Goal: Use online tool/utility

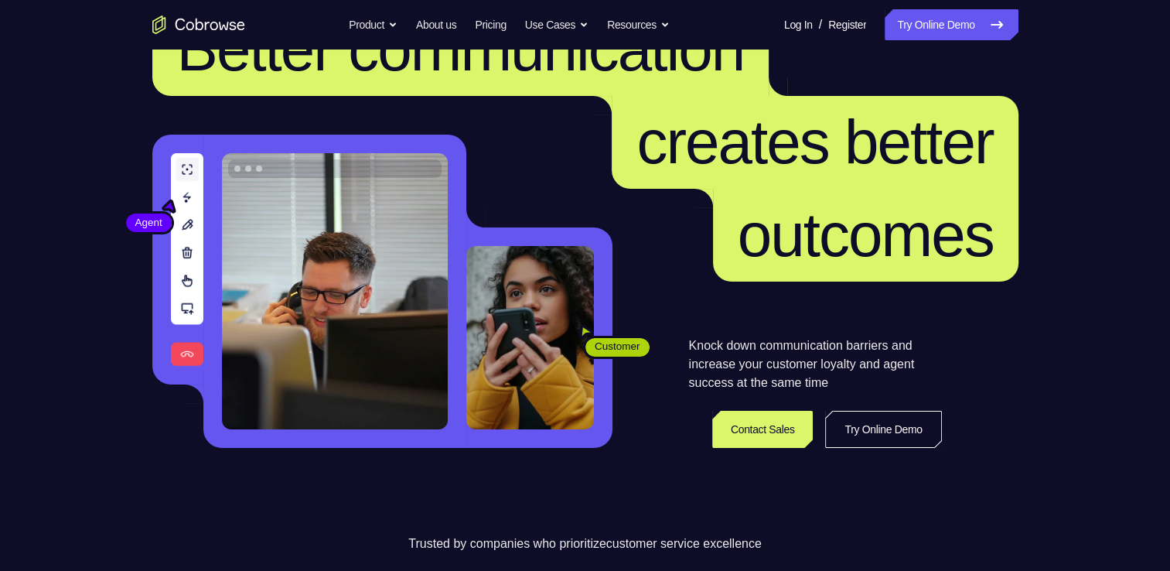
scroll to position [155, 0]
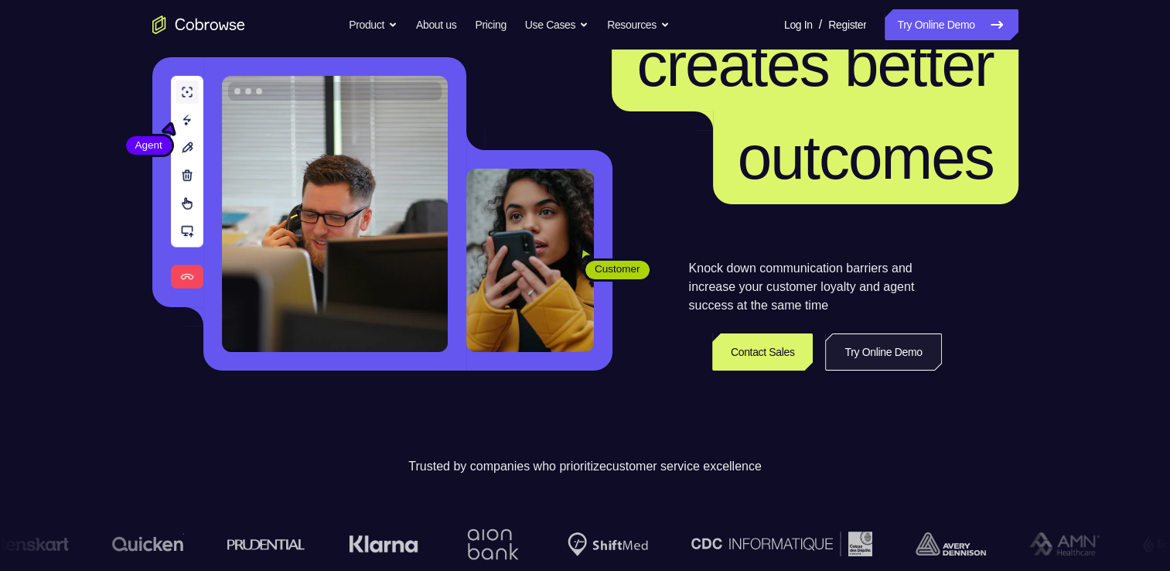
click at [881, 357] on link "Try Online Demo" at bounding box center [883, 351] width 116 height 37
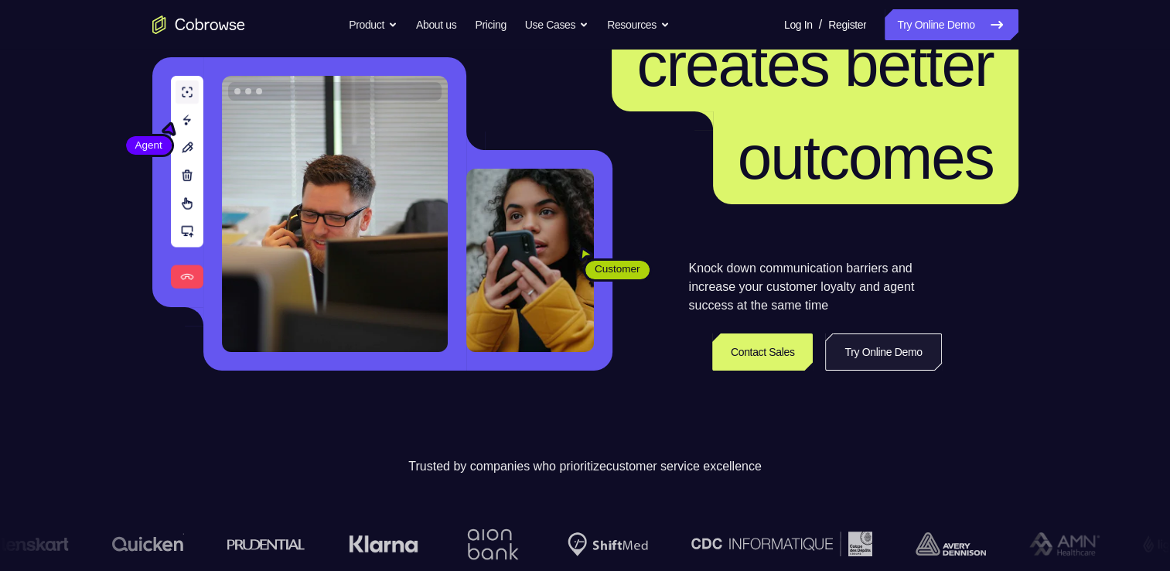
click at [881, 357] on link "Try Online Demo" at bounding box center [883, 351] width 116 height 37
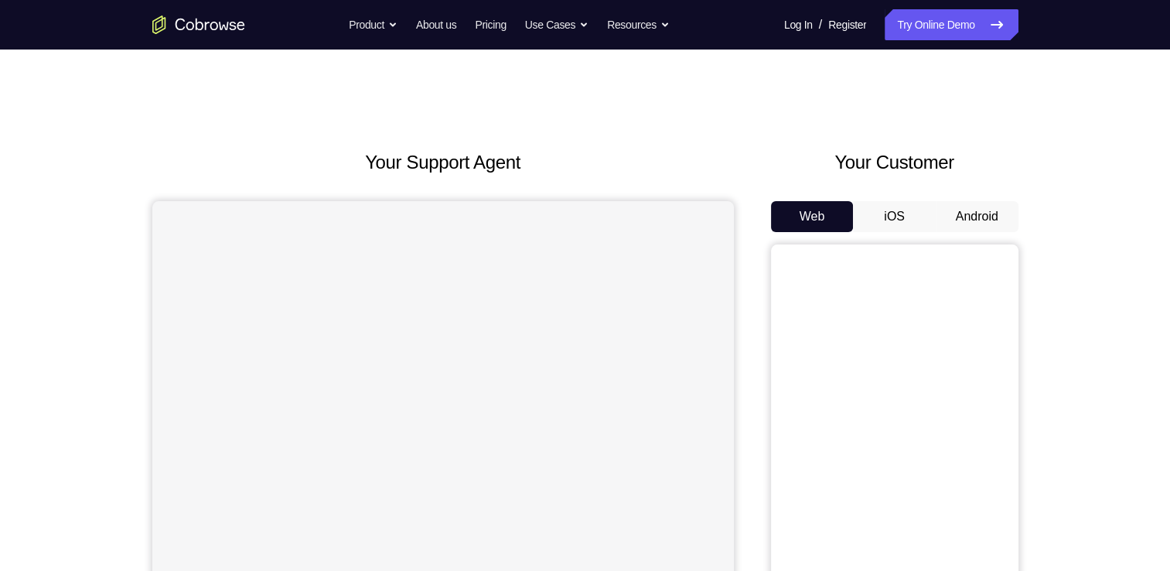
click at [971, 221] on button "Android" at bounding box center [976, 216] width 83 height 31
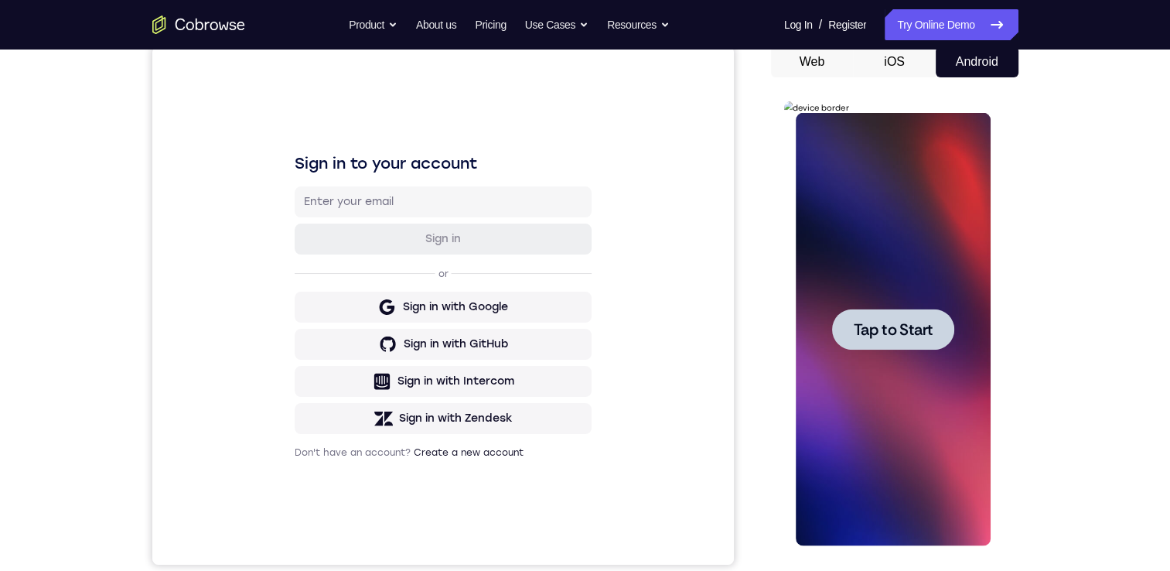
click at [897, 327] on span "Tap to Start" at bounding box center [893, 329] width 79 height 15
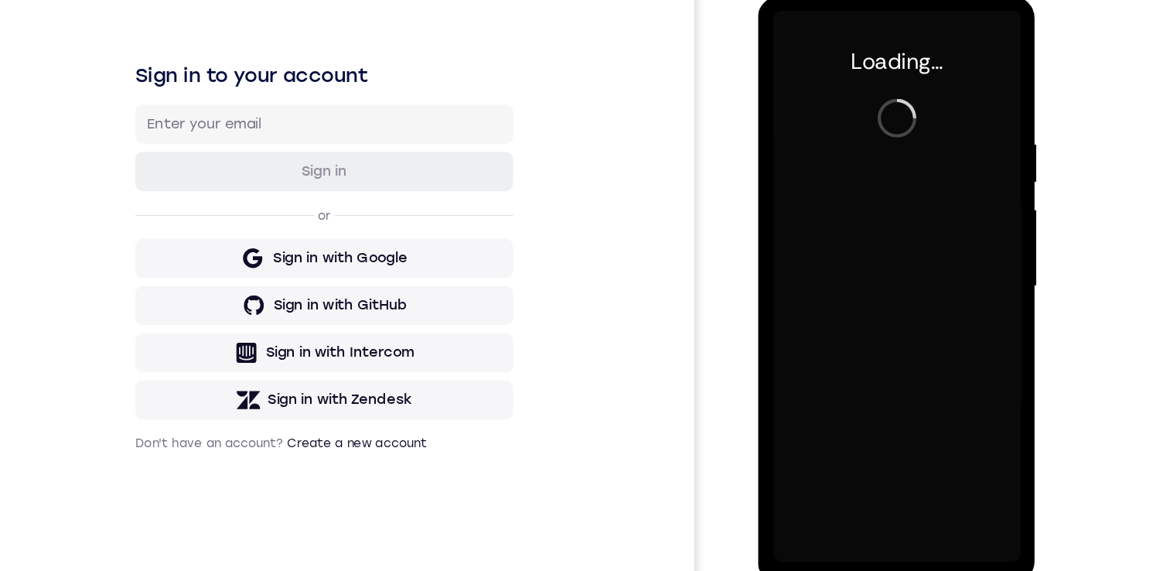
scroll to position [154, 0]
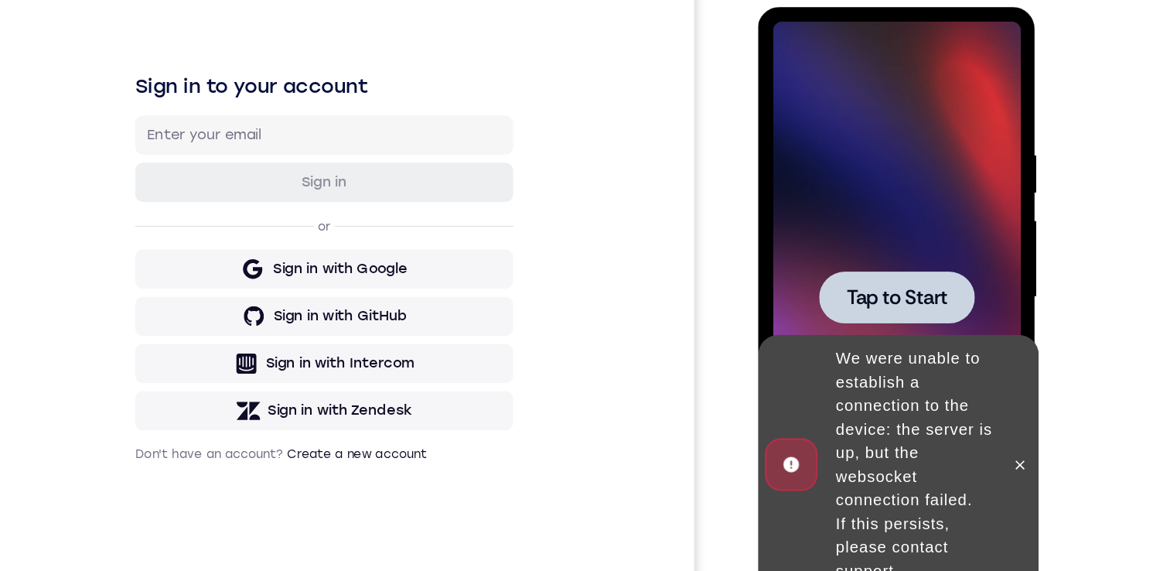
click at [922, 330] on div "We were unable to establish a connection to the device: the server is up, but t…" at bounding box center [880, 367] width 135 height 198
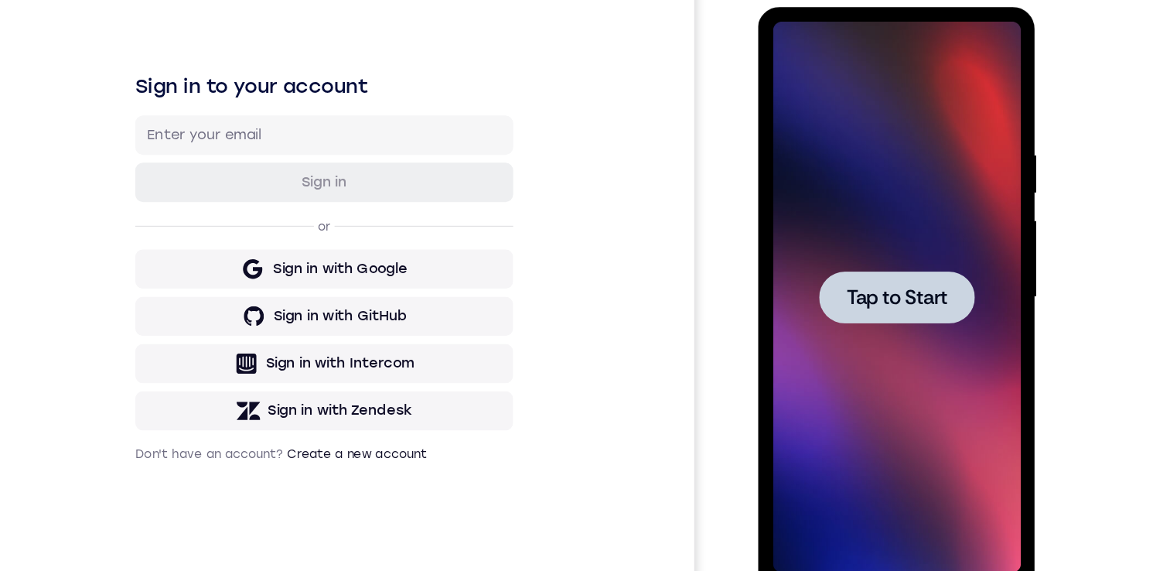
click at [895, 238] on span "Tap to Start" at bounding box center [867, 234] width 79 height 15
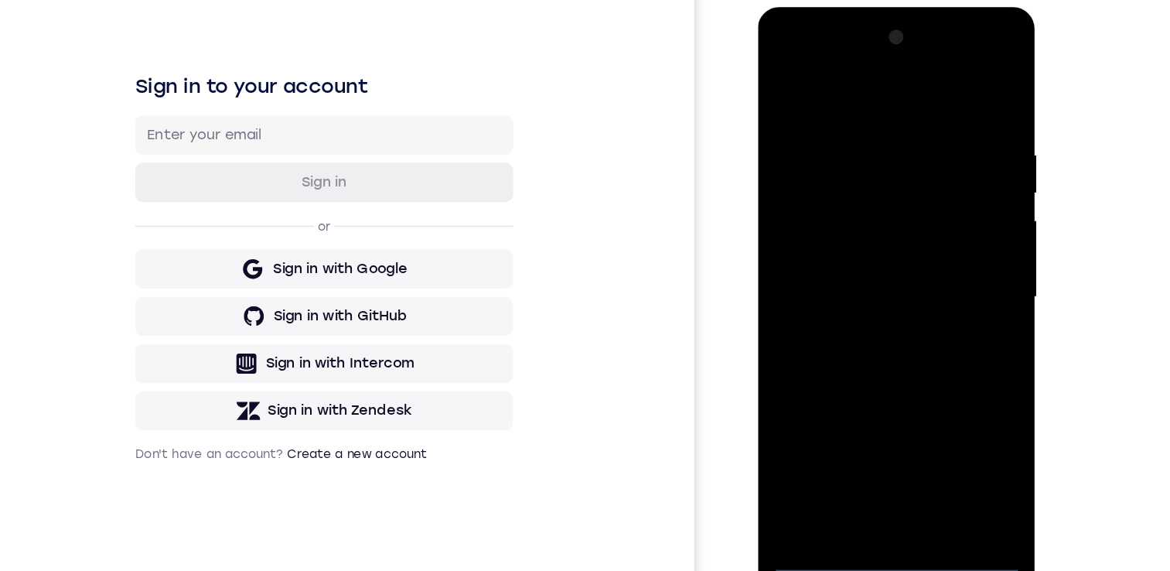
click at [867, 440] on div at bounding box center [867, 235] width 195 height 433
click at [935, 381] on div at bounding box center [867, 235] width 195 height 433
click at [855, 84] on div at bounding box center [867, 235] width 195 height 433
drag, startPoint x: 938, startPoint y: 216, endPoint x: 935, endPoint y: 223, distance: 8.3
drag, startPoint x: 935, startPoint y: 223, endPoint x: 956, endPoint y: 209, distance: 25.5
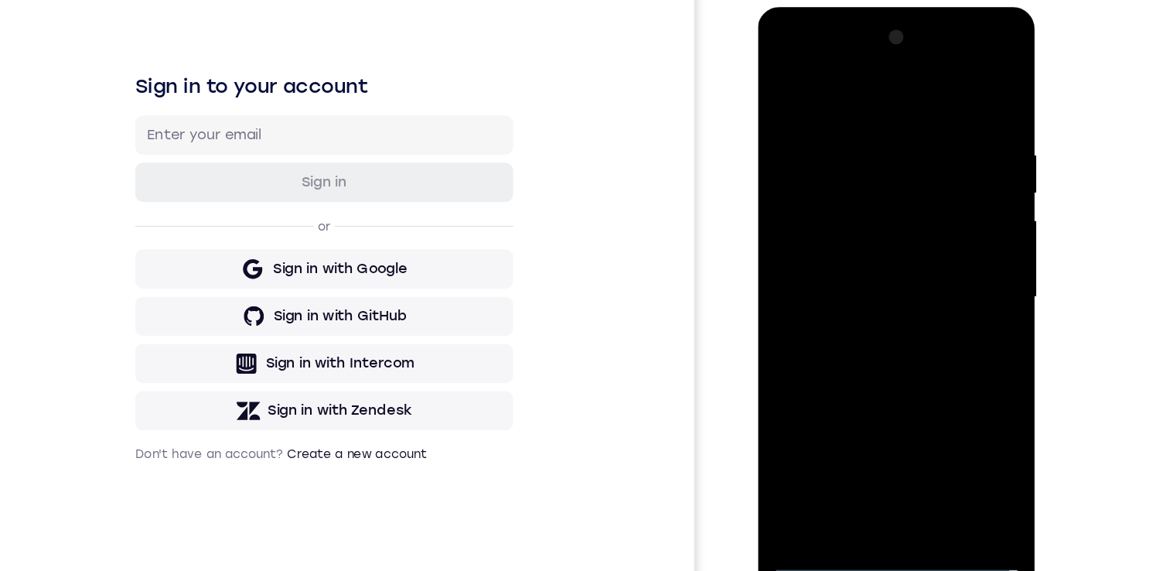
click at [959, 170] on div at bounding box center [867, 235] width 195 height 433
click at [937, 227] on div at bounding box center [867, 235] width 195 height 433
drag, startPoint x: 928, startPoint y: 221, endPoint x: 921, endPoint y: 199, distance: 22.7
click at [925, 169] on div at bounding box center [867, 235] width 195 height 433
click at [854, 256] on div at bounding box center [867, 235] width 195 height 433
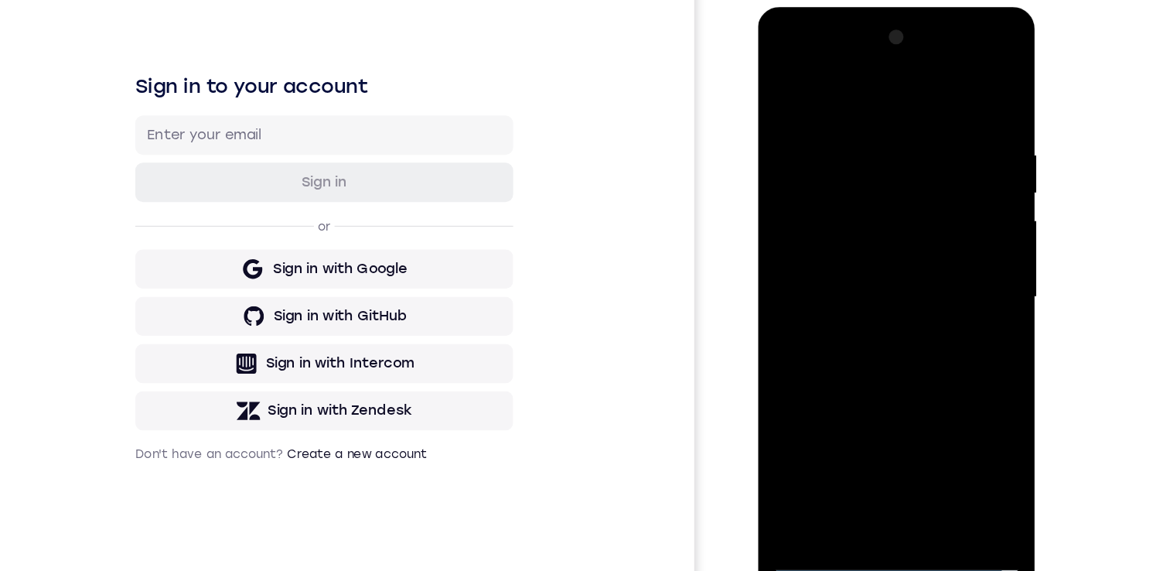
click at [853, 217] on div at bounding box center [867, 235] width 195 height 433
click at [809, 219] on div at bounding box center [867, 235] width 195 height 433
click at [827, 167] on div at bounding box center [867, 235] width 195 height 433
click at [843, 201] on div at bounding box center [867, 235] width 195 height 433
click at [854, 233] on div at bounding box center [867, 235] width 195 height 433
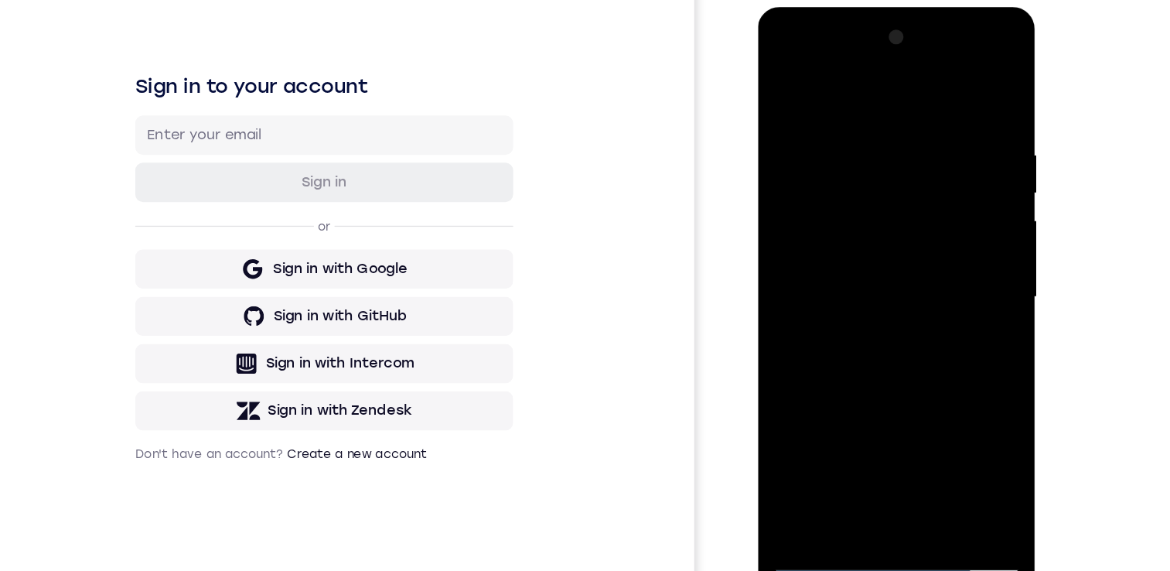
click at [863, 287] on div at bounding box center [867, 235] width 195 height 433
click at [869, 299] on div at bounding box center [867, 235] width 195 height 433
drag, startPoint x: 856, startPoint y: 151, endPoint x: 857, endPoint y: 125, distance: 25.5
click at [857, 125] on div at bounding box center [867, 234] width 195 height 433
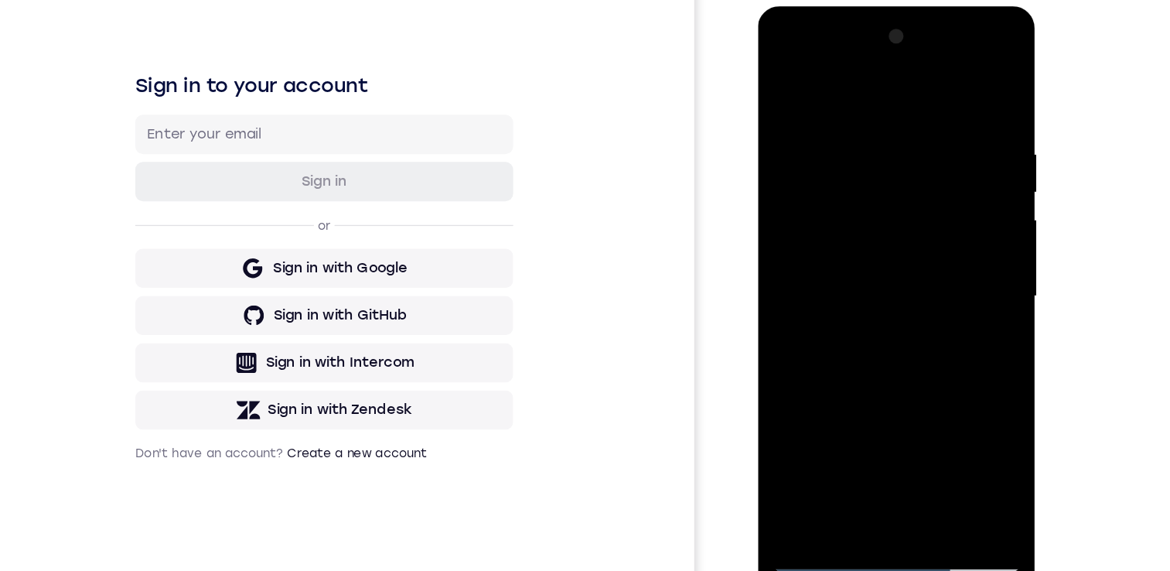
click at [783, 276] on div at bounding box center [867, 234] width 195 height 433
drag, startPoint x: 895, startPoint y: 174, endPoint x: 894, endPoint y: 91, distance: 82.7
click at [894, 91] on div at bounding box center [867, 234] width 195 height 433
click at [905, 411] on div at bounding box center [867, 234] width 195 height 433
click at [879, 319] on div at bounding box center [867, 234] width 195 height 433
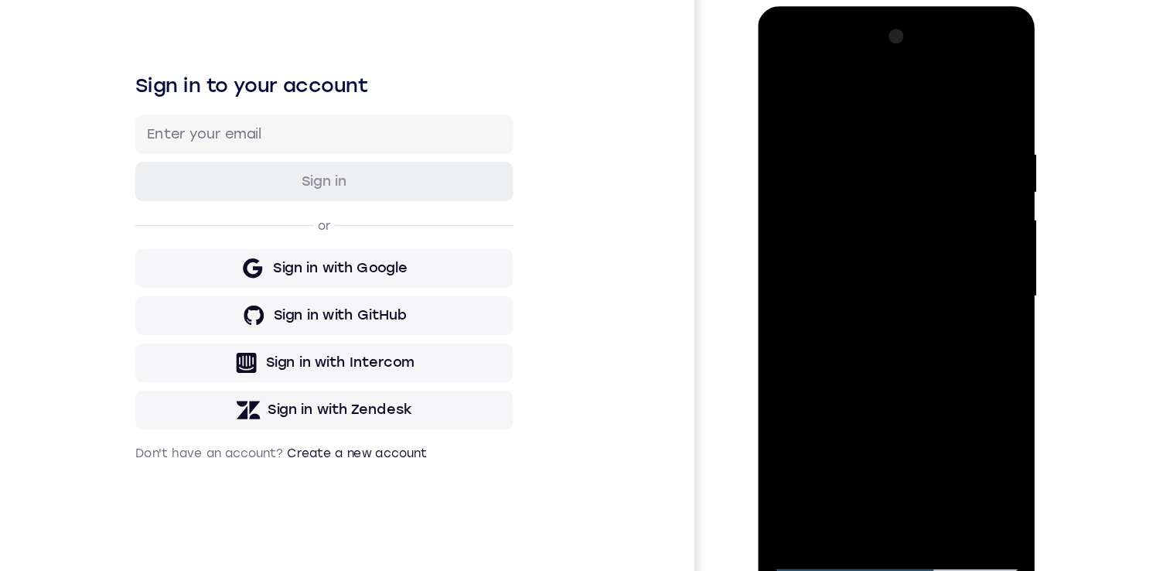
drag, startPoint x: 857, startPoint y: 356, endPoint x: 870, endPoint y: 210, distance: 147.5
click at [870, 210] on div at bounding box center [867, 234] width 195 height 433
drag, startPoint x: 874, startPoint y: 348, endPoint x: 870, endPoint y: 281, distance: 66.6
click at [870, 281] on div at bounding box center [867, 234] width 195 height 433
drag, startPoint x: 877, startPoint y: 351, endPoint x: 865, endPoint y: 220, distance: 131.9
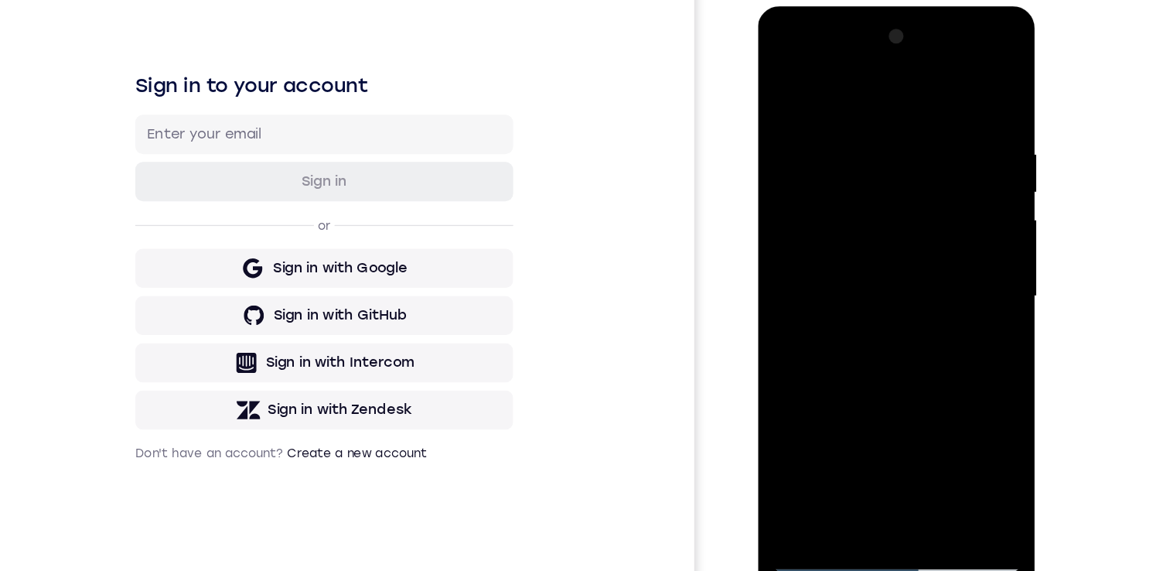
click at [865, 217] on div at bounding box center [867, 234] width 195 height 433
drag, startPoint x: 820, startPoint y: 302, endPoint x: 778, endPoint y: 21, distance: 284.5
click at [778, 21] on div at bounding box center [867, 234] width 195 height 433
drag, startPoint x: 876, startPoint y: 349, endPoint x: 879, endPoint y: 233, distance: 116.0
click at [879, 233] on div at bounding box center [867, 234] width 195 height 433
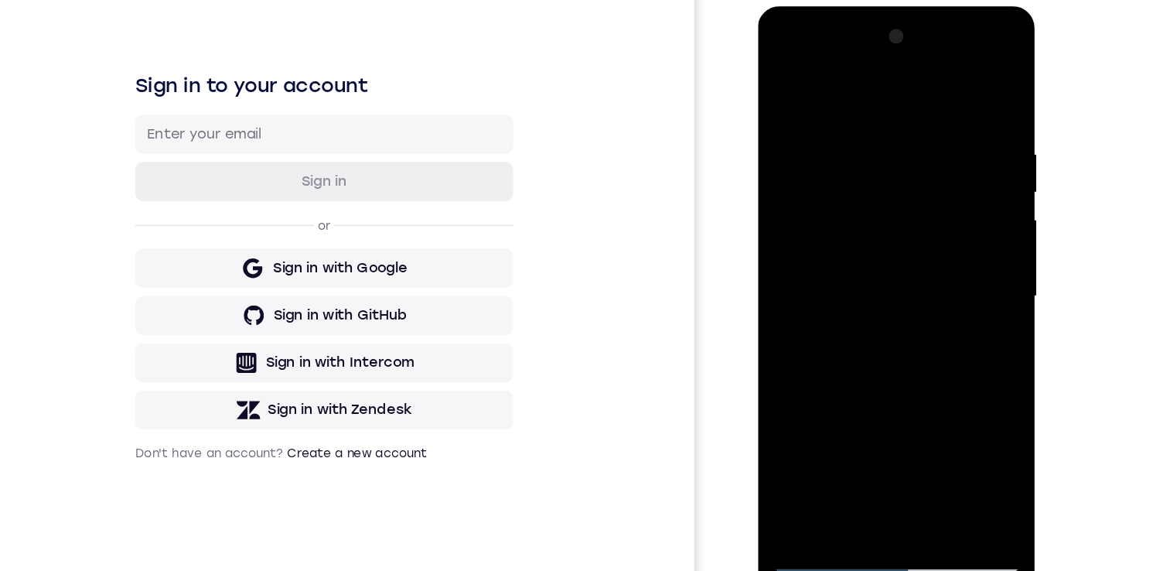
click at [842, 371] on div at bounding box center [867, 234] width 195 height 433
click at [847, 406] on div at bounding box center [867, 234] width 195 height 433
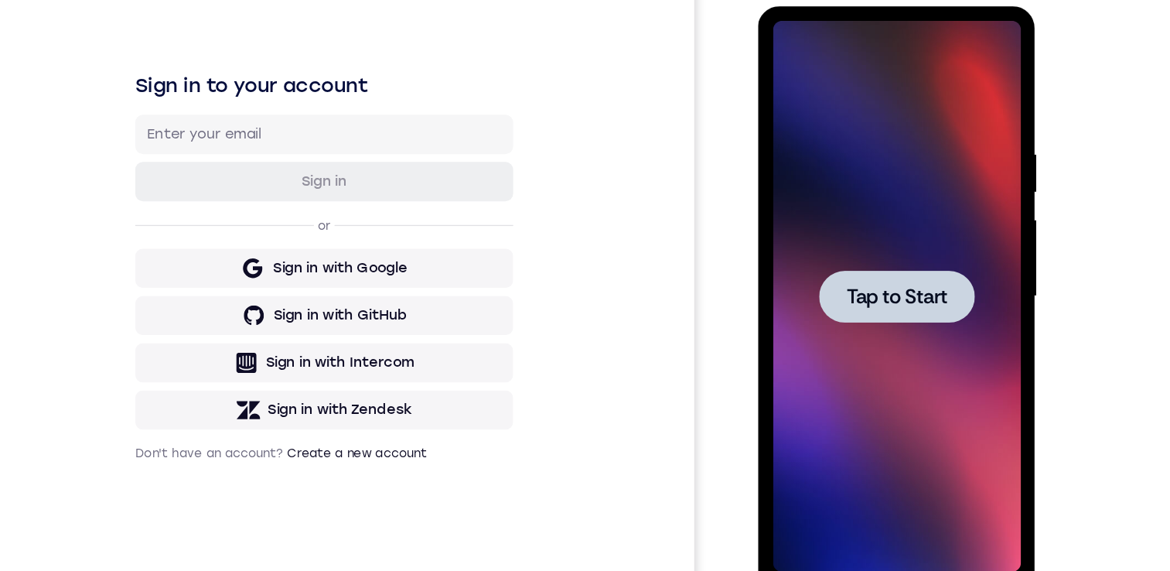
click at [898, 233] on span "Tap to Start" at bounding box center [867, 234] width 79 height 15
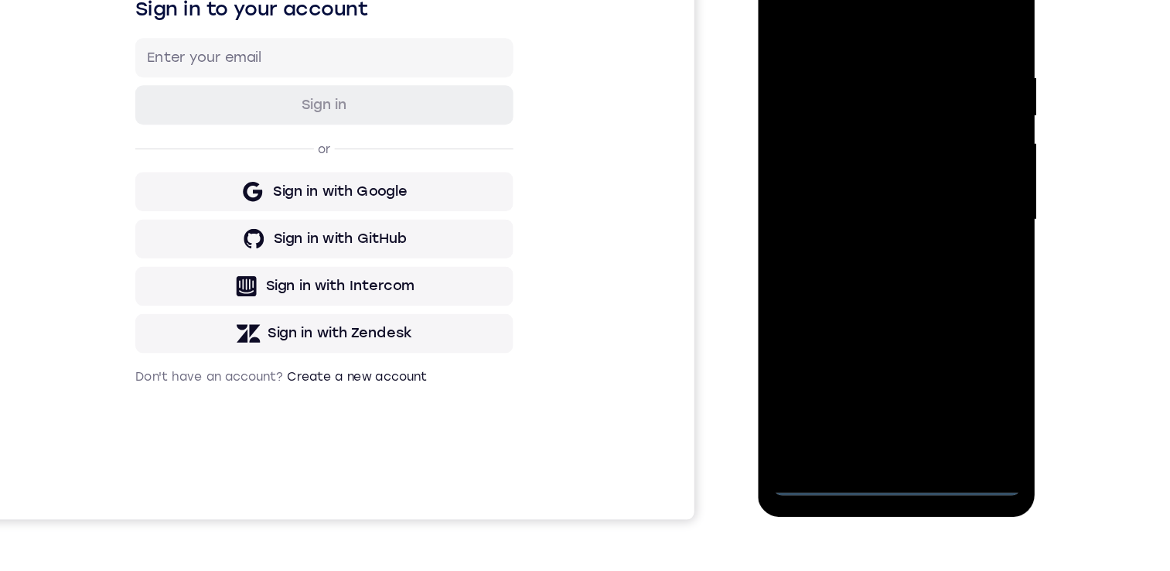
click at [874, 359] on div at bounding box center [867, 157] width 195 height 433
click at [925, 298] on div at bounding box center [867, 157] width 195 height 433
click at [867, 19] on div at bounding box center [867, 157] width 195 height 433
click at [871, 15] on div at bounding box center [867, 157] width 195 height 433
click at [928, 151] on div at bounding box center [867, 157] width 195 height 433
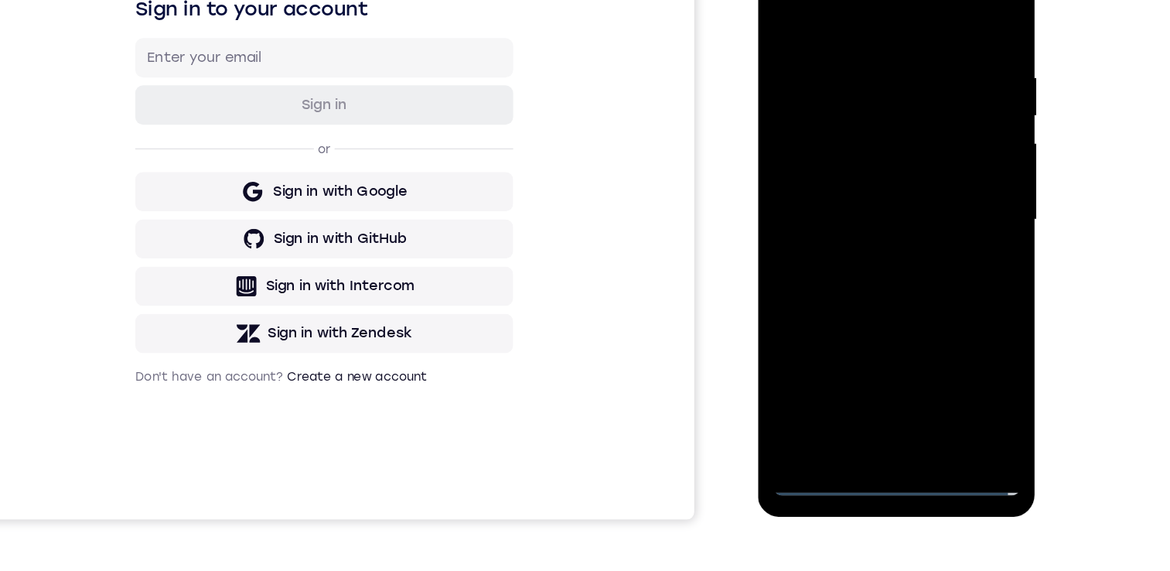
click at [855, 185] on div at bounding box center [867, 157] width 195 height 433
click at [861, 140] on div at bounding box center [867, 157] width 195 height 433
click at [855, 130] on div at bounding box center [867, 157] width 195 height 433
click at [908, 155] on div at bounding box center [867, 157] width 195 height 433
click at [909, 208] on div at bounding box center [867, 157] width 195 height 433
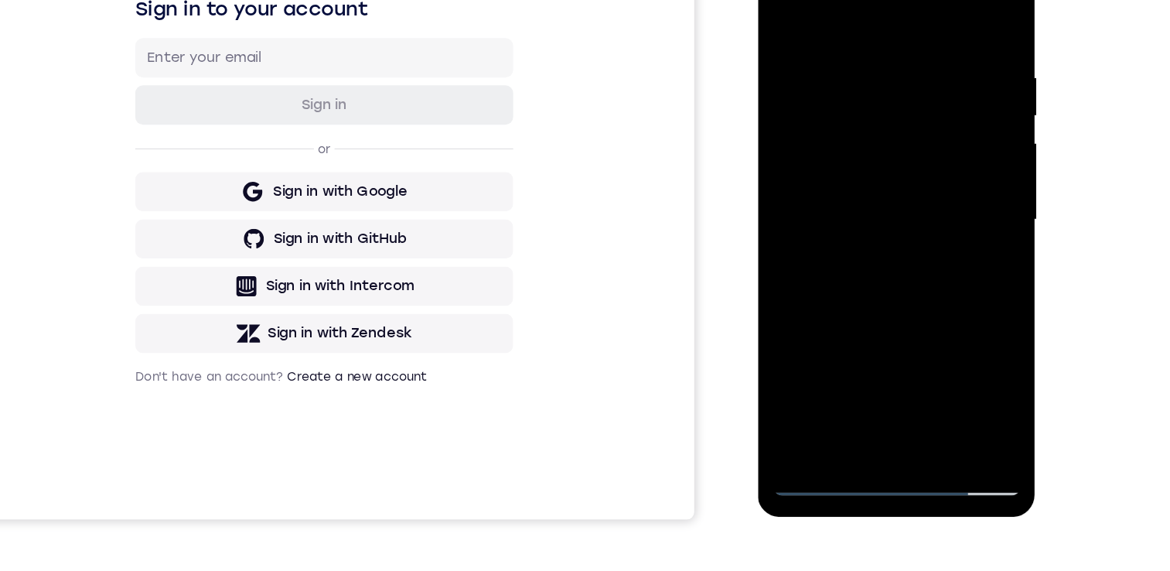
click at [872, 192] on div at bounding box center [867, 157] width 195 height 433
click at [907, 336] on div at bounding box center [867, 157] width 195 height 433
click at [891, 241] on div at bounding box center [867, 157] width 195 height 433
drag, startPoint x: 867, startPoint y: 291, endPoint x: 861, endPoint y: -2, distance: 293.1
click at [864, 0] on div at bounding box center [867, 157] width 195 height 433
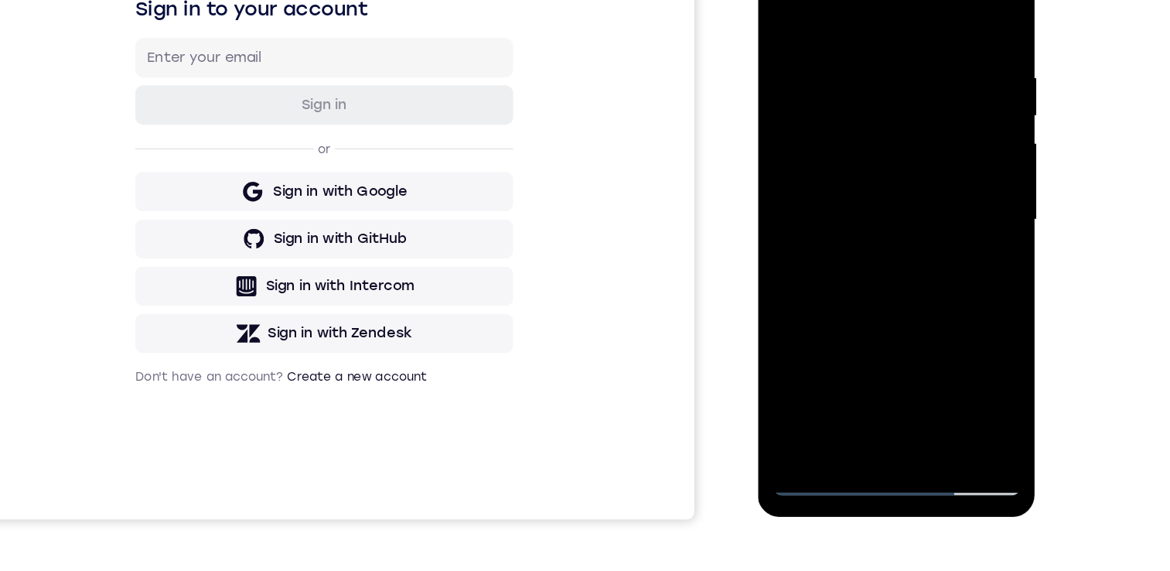
drag, startPoint x: 882, startPoint y: 301, endPoint x: 867, endPoint y: 20, distance: 281.1
click at [867, 20] on div at bounding box center [867, 157] width 195 height 433
click at [870, 287] on div at bounding box center [867, 157] width 195 height 433
click at [939, 196] on div at bounding box center [867, 157] width 195 height 433
click at [779, 5] on div at bounding box center [867, 157] width 195 height 433
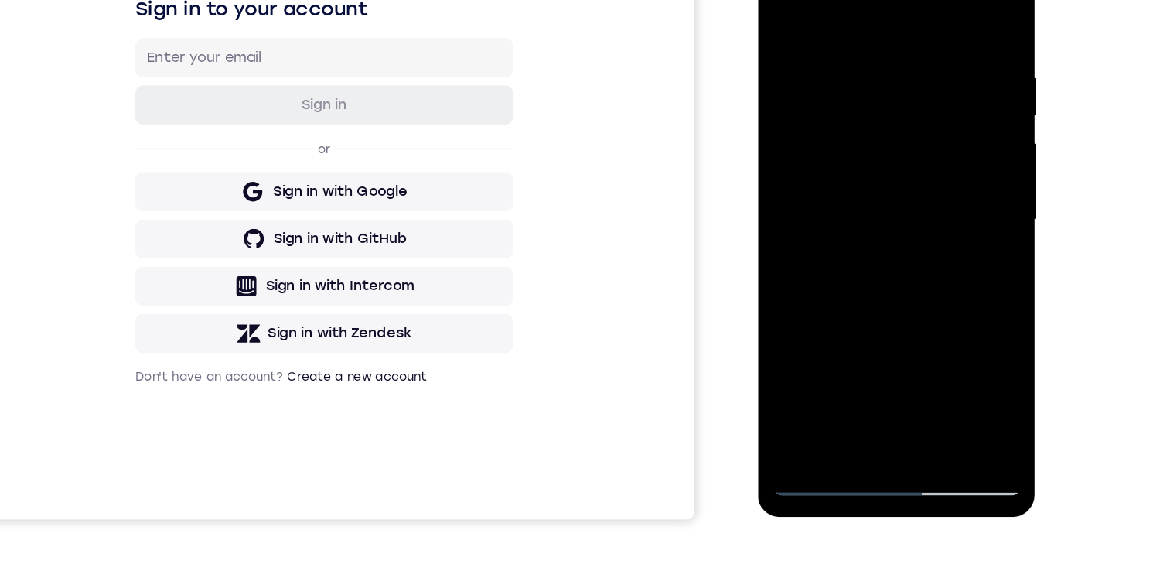
drag, startPoint x: 878, startPoint y: 290, endPoint x: 861, endPoint y: 130, distance: 160.9
click at [861, 130] on div at bounding box center [867, 157] width 195 height 433
drag, startPoint x: 879, startPoint y: 288, endPoint x: 871, endPoint y: 145, distance: 143.3
click at [871, 145] on div at bounding box center [867, 157] width 195 height 433
drag, startPoint x: 872, startPoint y: 273, endPoint x: 868, endPoint y: 150, distance: 123.0
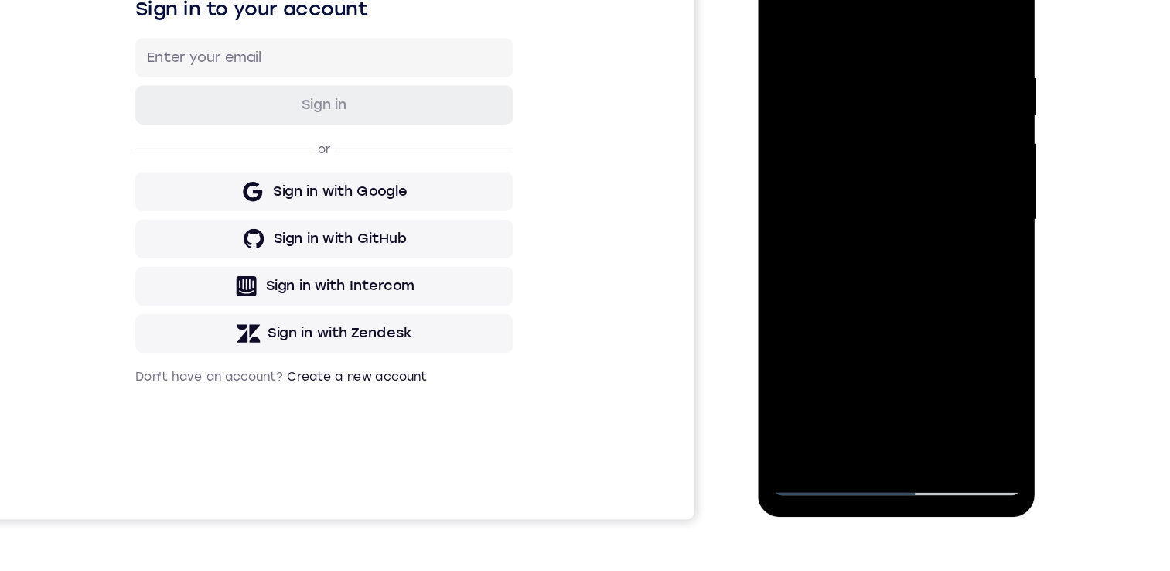
click at [868, 150] on div at bounding box center [867, 157] width 195 height 433
drag, startPoint x: 867, startPoint y: 315, endPoint x: 868, endPoint y: 254, distance: 61.1
click at [868, 254] on div at bounding box center [867, 157] width 195 height 433
click at [857, 220] on div at bounding box center [867, 157] width 195 height 433
click at [783, 7] on div at bounding box center [867, 157] width 195 height 433
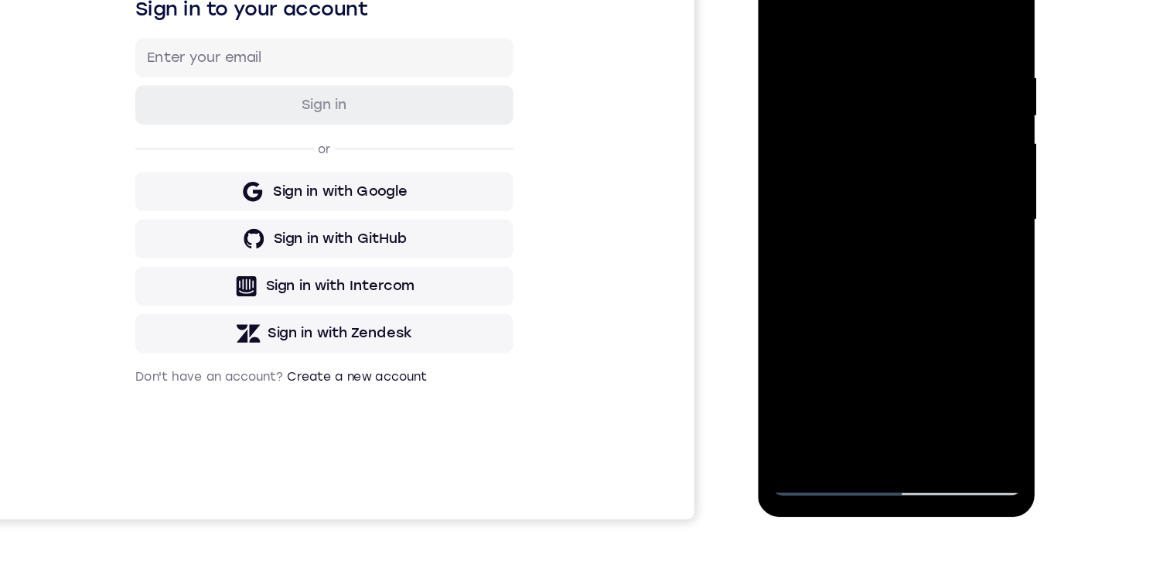
drag, startPoint x: 891, startPoint y: 271, endPoint x: 872, endPoint y: 154, distance: 119.0
click at [872, 154] on div at bounding box center [867, 157] width 195 height 433
drag, startPoint x: 888, startPoint y: 278, endPoint x: 878, endPoint y: 165, distance: 113.3
click at [878, 165] on div at bounding box center [867, 157] width 195 height 433
drag, startPoint x: 860, startPoint y: 228, endPoint x: 860, endPoint y: 148, distance: 80.4
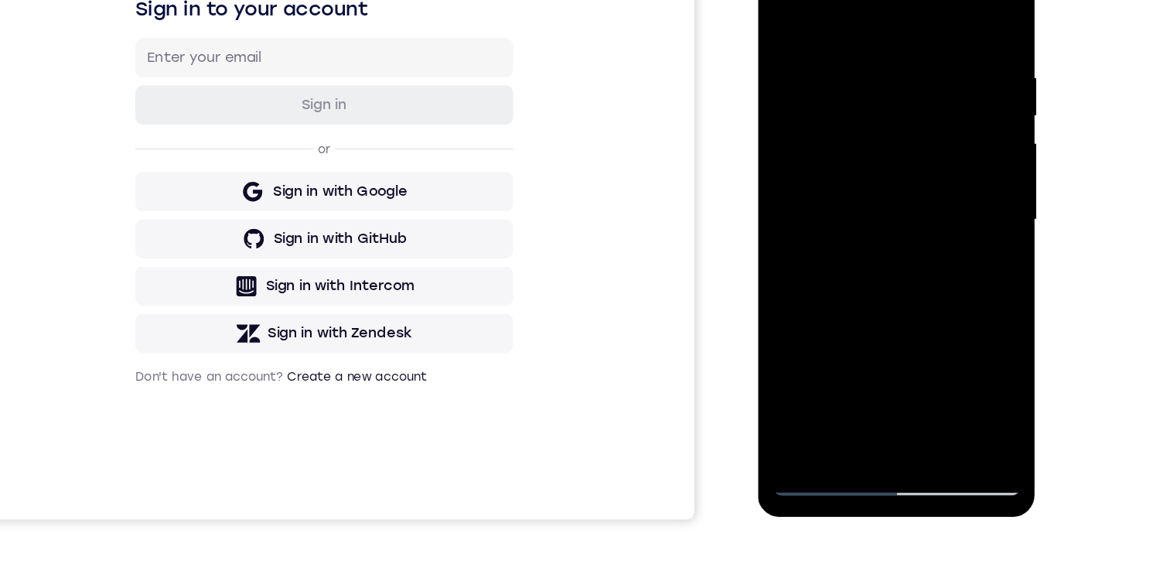
click at [860, 148] on div at bounding box center [867, 157] width 195 height 433
drag, startPoint x: 861, startPoint y: 292, endPoint x: 867, endPoint y: 213, distance: 79.8
click at [861, 168] on div at bounding box center [867, 157] width 195 height 433
drag, startPoint x: 878, startPoint y: 264, endPoint x: 872, endPoint y: 158, distance: 106.1
click at [872, 158] on div at bounding box center [867, 157] width 195 height 433
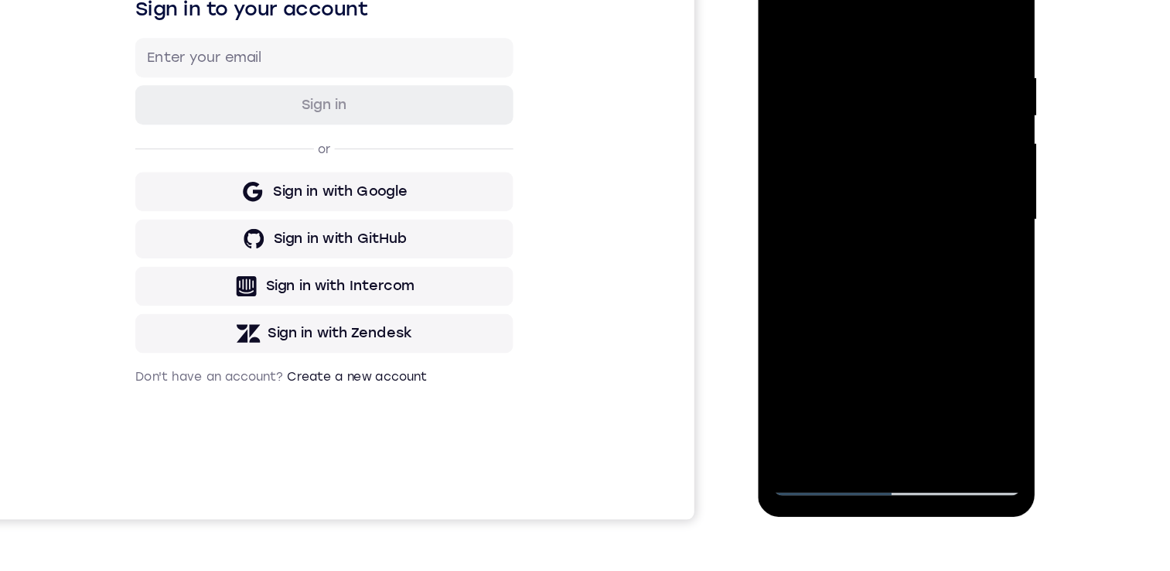
drag, startPoint x: 871, startPoint y: 294, endPoint x: 877, endPoint y: 179, distance: 114.6
click at [874, 180] on div at bounding box center [867, 157] width 195 height 433
drag, startPoint x: 864, startPoint y: 216, endPoint x: 861, endPoint y: 159, distance: 56.5
click at [861, 159] on div at bounding box center [867, 157] width 195 height 433
drag, startPoint x: 867, startPoint y: 306, endPoint x: 860, endPoint y: 393, distance: 86.9
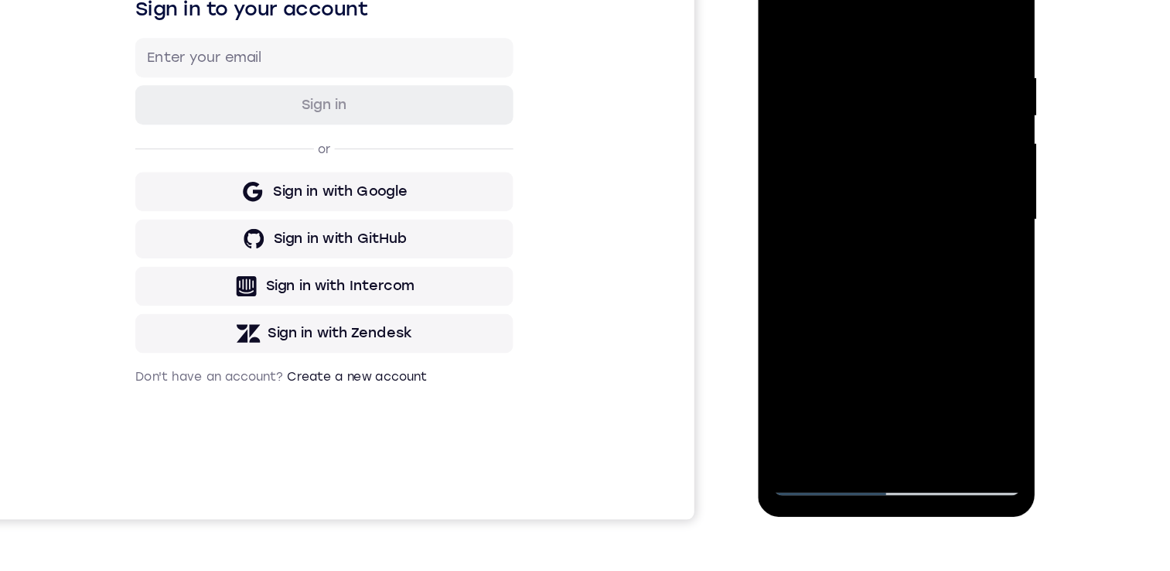
click at [849, 394] on html "Online web based iOS Simulators and Android Emulators. Run iPhone, iPad, Mobile…" at bounding box center [868, 162] width 220 height 464
drag, startPoint x: 880, startPoint y: 177, endPoint x: 867, endPoint y: 359, distance: 182.1
click at [878, 367] on div at bounding box center [867, 157] width 195 height 433
drag, startPoint x: 888, startPoint y: 192, endPoint x: 871, endPoint y: 328, distance: 137.1
click at [871, 328] on div at bounding box center [867, 157] width 195 height 433
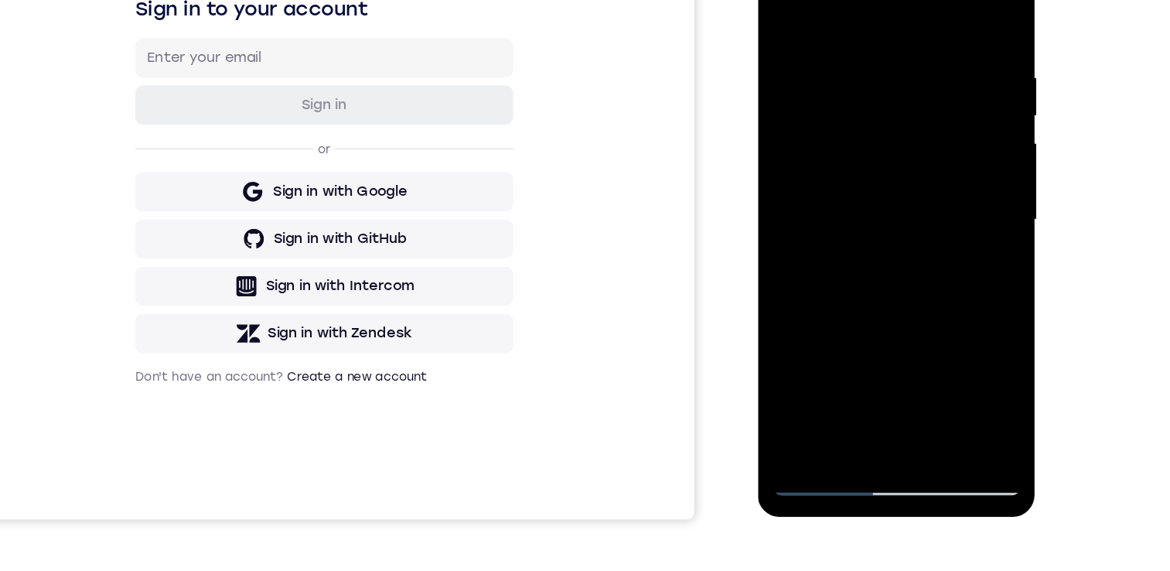
drag, startPoint x: 870, startPoint y: 295, endPoint x: 868, endPoint y: 171, distance: 123.7
click at [868, 171] on div at bounding box center [867, 157] width 195 height 433
drag, startPoint x: 880, startPoint y: 303, endPoint x: 870, endPoint y: 177, distance: 126.4
click at [870, 177] on div at bounding box center [867, 157] width 195 height 433
drag, startPoint x: 879, startPoint y: 277, endPoint x: 879, endPoint y: 230, distance: 46.4
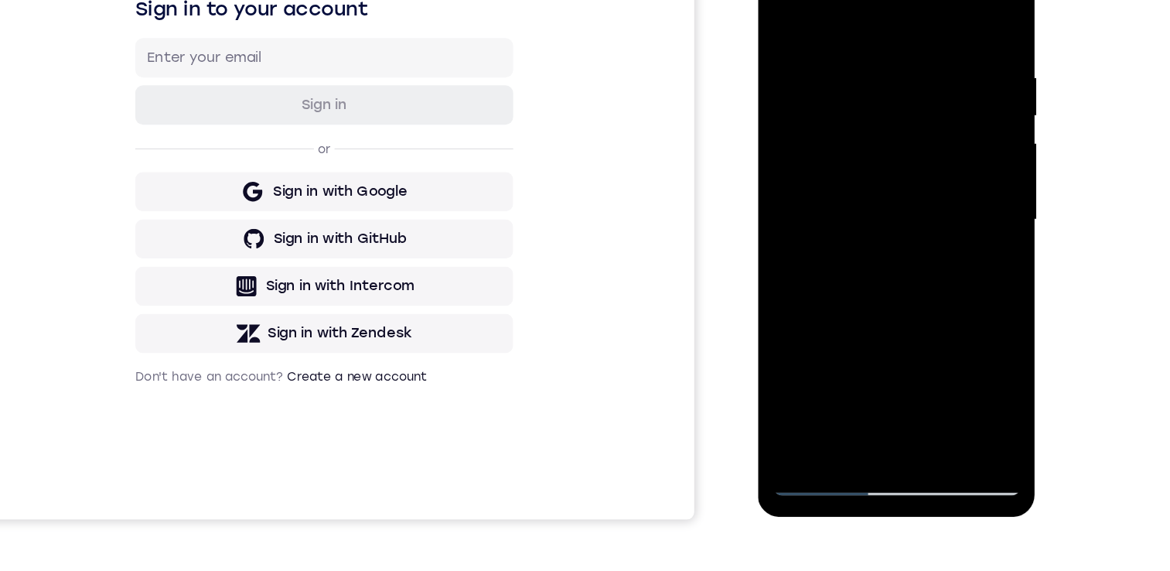
click at [879, 230] on div at bounding box center [867, 157] width 195 height 433
drag, startPoint x: 891, startPoint y: 295, endPoint x: 874, endPoint y: 199, distance: 96.6
click at [874, 199] on div at bounding box center [867, 157] width 195 height 433
drag, startPoint x: 862, startPoint y: 292, endPoint x: 860, endPoint y: 227, distance: 65.7
click at [860, 227] on div at bounding box center [867, 157] width 195 height 433
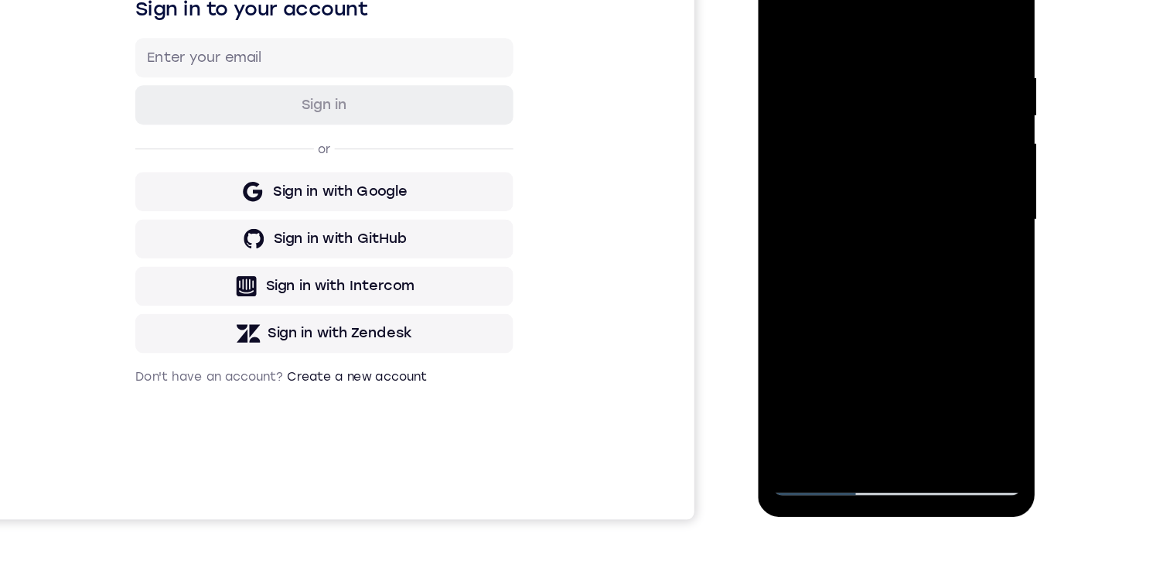
drag, startPoint x: 876, startPoint y: 315, endPoint x: 867, endPoint y: 151, distance: 164.2
click at [867, 151] on div at bounding box center [867, 157] width 195 height 433
drag, startPoint x: 892, startPoint y: 283, endPoint x: 879, endPoint y: 131, distance: 152.1
click at [879, 131] on div at bounding box center [867, 157] width 195 height 433
drag, startPoint x: 884, startPoint y: 256, endPoint x: 871, endPoint y: 174, distance: 83.0
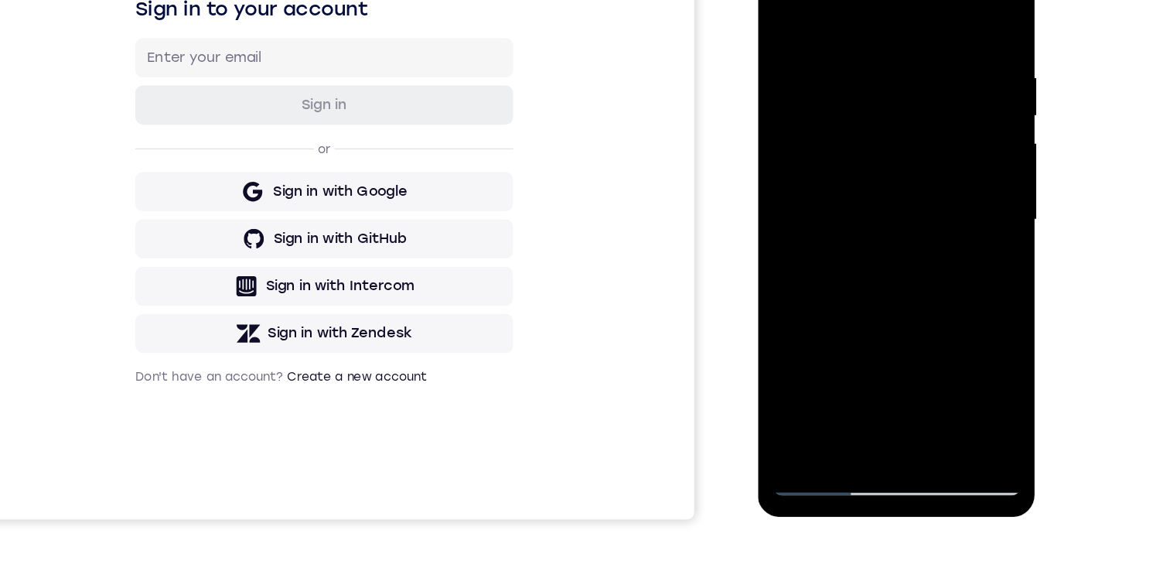
click at [871, 174] on div at bounding box center [867, 157] width 195 height 433
click at [823, 15] on div at bounding box center [867, 157] width 195 height 433
click at [853, 65] on div at bounding box center [867, 157] width 195 height 433
click at [935, 196] on div at bounding box center [867, 157] width 195 height 433
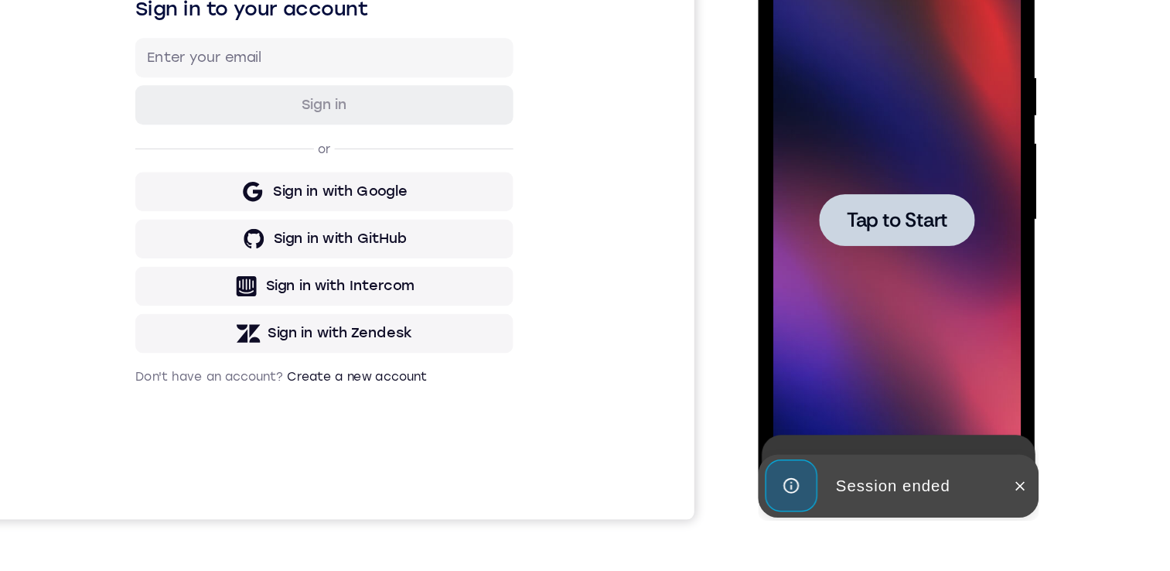
click at [890, 152] on span "Tap to Start" at bounding box center [867, 157] width 79 height 15
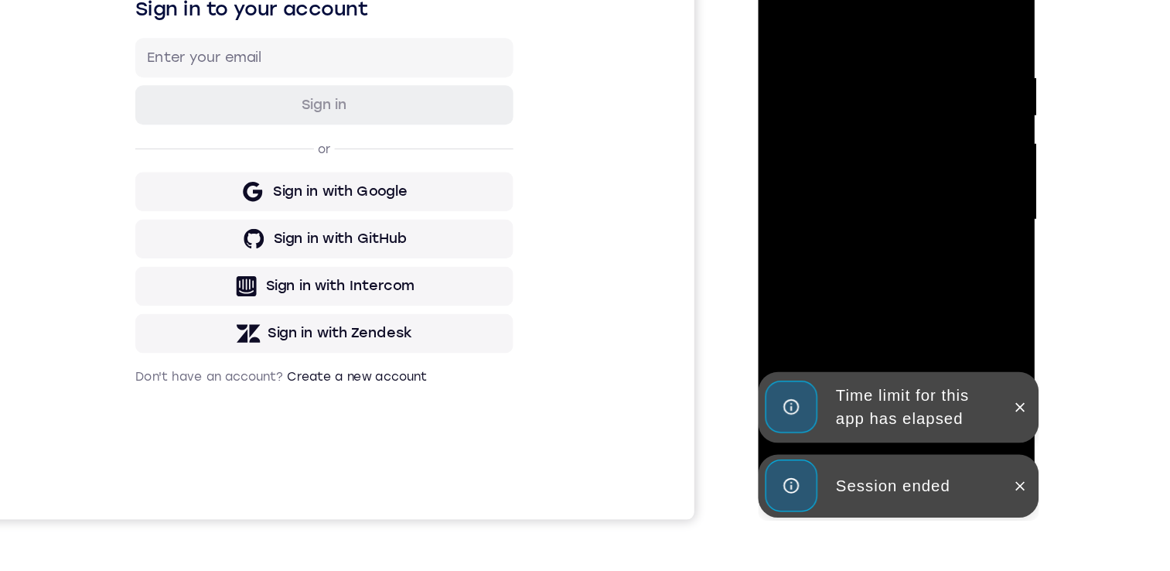
click at [966, 305] on icon at bounding box center [964, 304] width 7 height 7
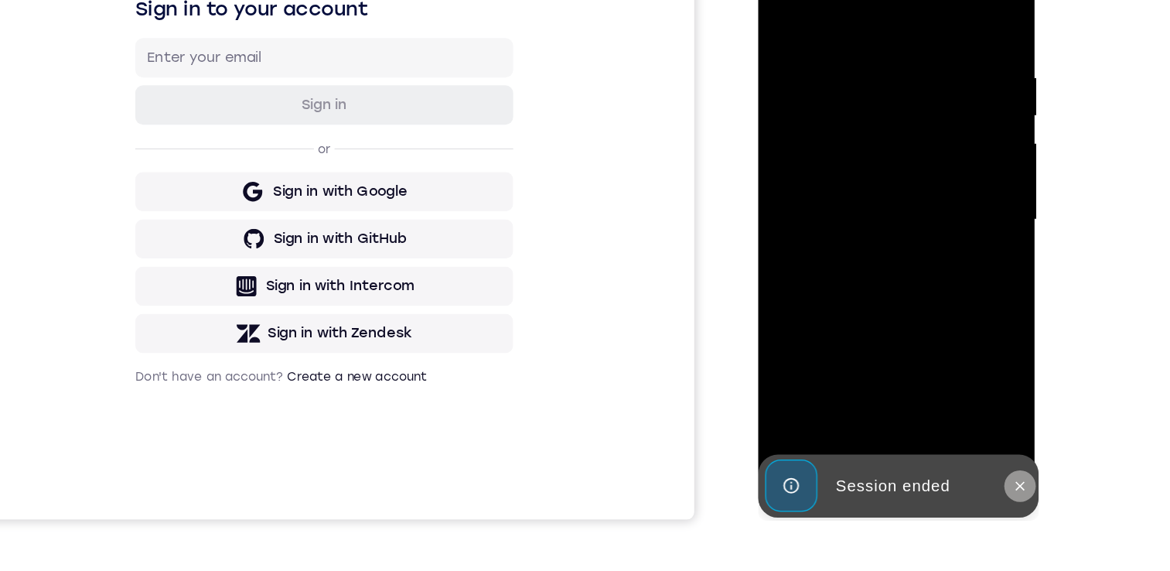
click at [969, 361] on icon at bounding box center [964, 366] width 12 height 12
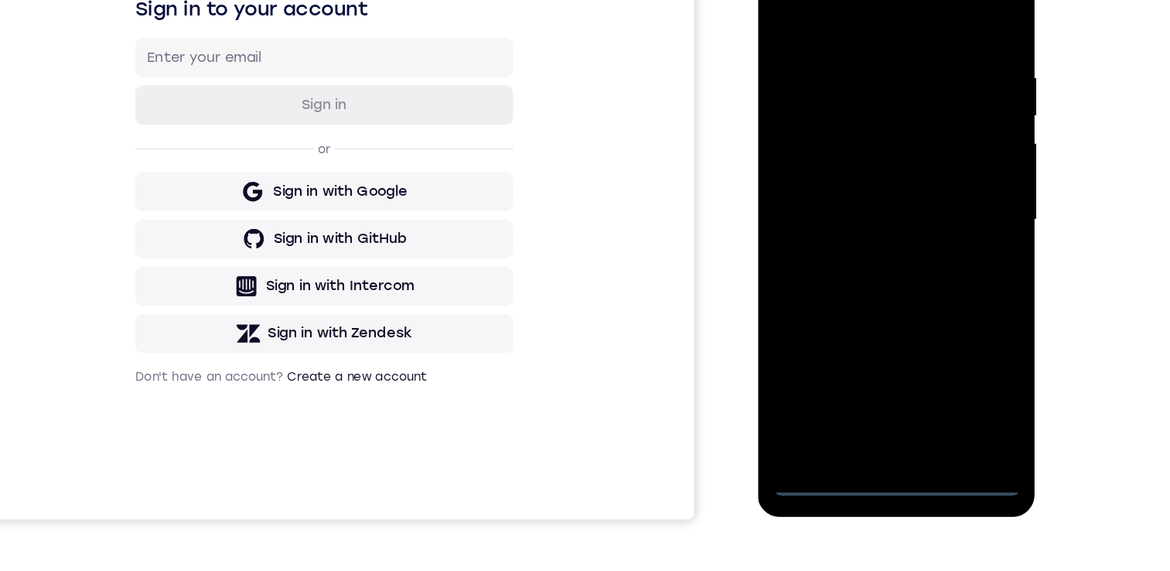
click at [869, 356] on div at bounding box center [867, 157] width 195 height 433
click at [867, 359] on div at bounding box center [867, 157] width 195 height 433
click at [865, 359] on div at bounding box center [867, 157] width 195 height 433
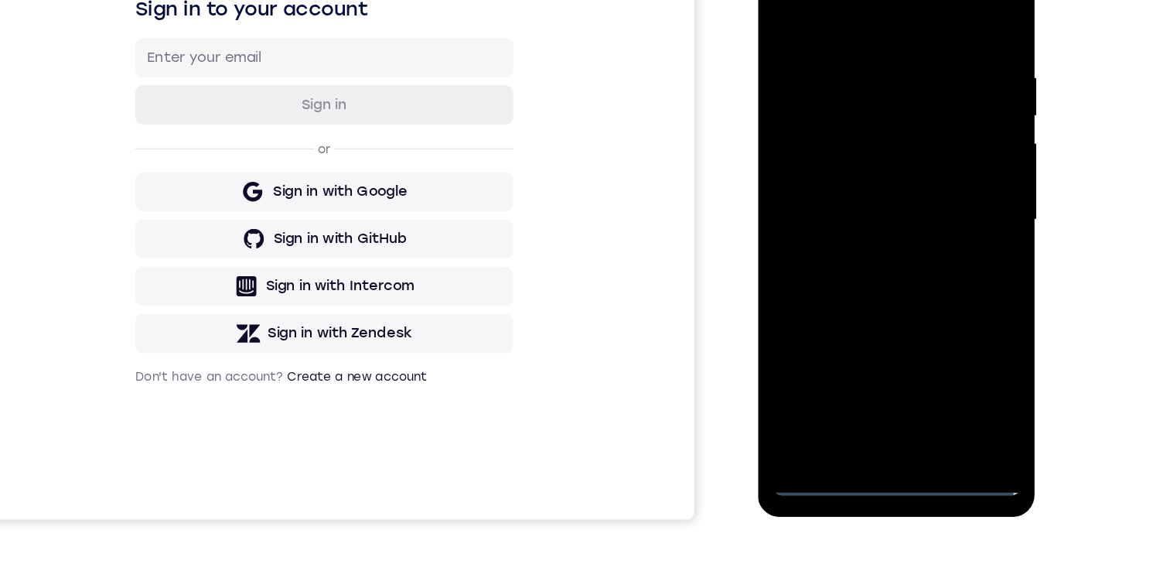
click at [935, 291] on div at bounding box center [867, 157] width 195 height 433
drag, startPoint x: 892, startPoint y: 247, endPoint x: 867, endPoint y: 259, distance: 28.0
drag, startPoint x: 867, startPoint y: 259, endPoint x: 836, endPoint y: 92, distance: 169.8
click at [867, 259] on div at bounding box center [867, 157] width 195 height 433
click at [857, 9] on div at bounding box center [867, 157] width 195 height 433
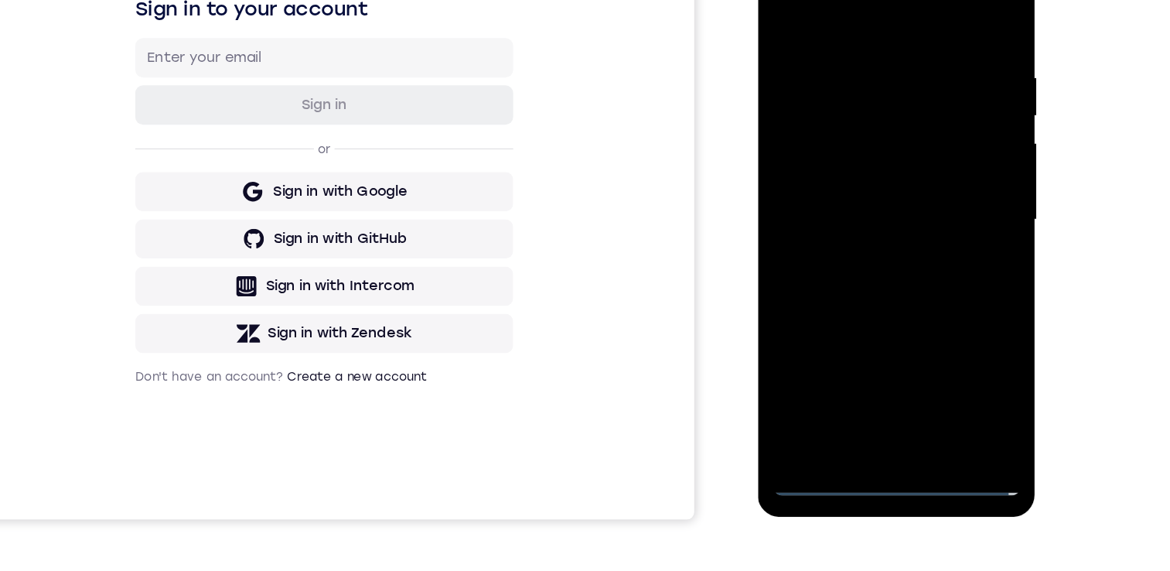
click at [929, 146] on div at bounding box center [867, 157] width 195 height 433
click at [848, 183] on div at bounding box center [867, 157] width 195 height 433
click at [858, 141] on div at bounding box center [867, 157] width 195 height 433
click at [891, 119] on div at bounding box center [867, 157] width 195 height 433
click at [884, 158] on div at bounding box center [867, 157] width 195 height 433
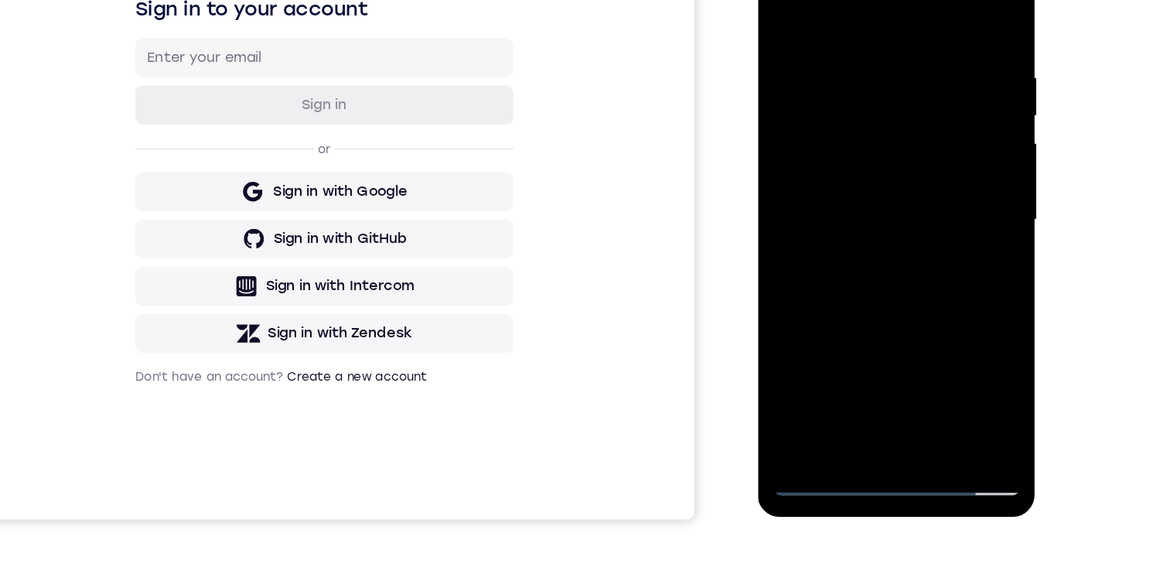
click at [878, 216] on div at bounding box center [867, 157] width 195 height 433
click at [852, 35] on div at bounding box center [867, 157] width 195 height 433
click at [949, 5] on div at bounding box center [867, 157] width 195 height 433
click at [912, 337] on div at bounding box center [867, 157] width 195 height 433
click at [884, 233] on div at bounding box center [867, 157] width 195 height 433
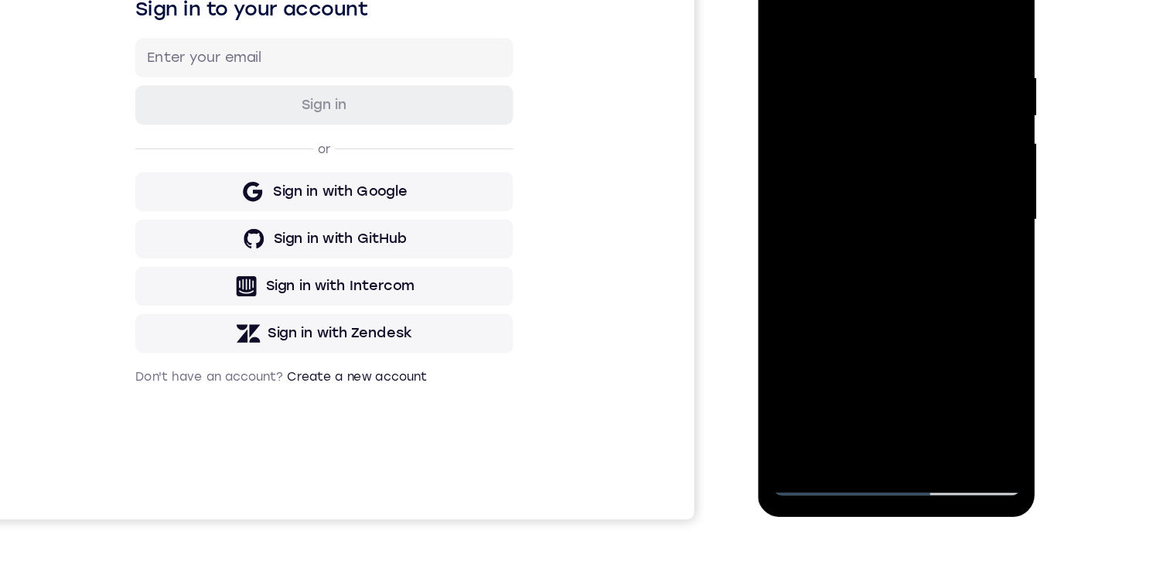
click at [840, 239] on div at bounding box center [867, 157] width 195 height 433
drag, startPoint x: 947, startPoint y: 196, endPoint x: 1767, endPoint y: 278, distance: 824.3
click at [947, 196] on div at bounding box center [867, 157] width 195 height 433
click at [783, 0] on div at bounding box center [867, 157] width 195 height 433
drag, startPoint x: 868, startPoint y: 257, endPoint x: 884, endPoint y: 348, distance: 92.7
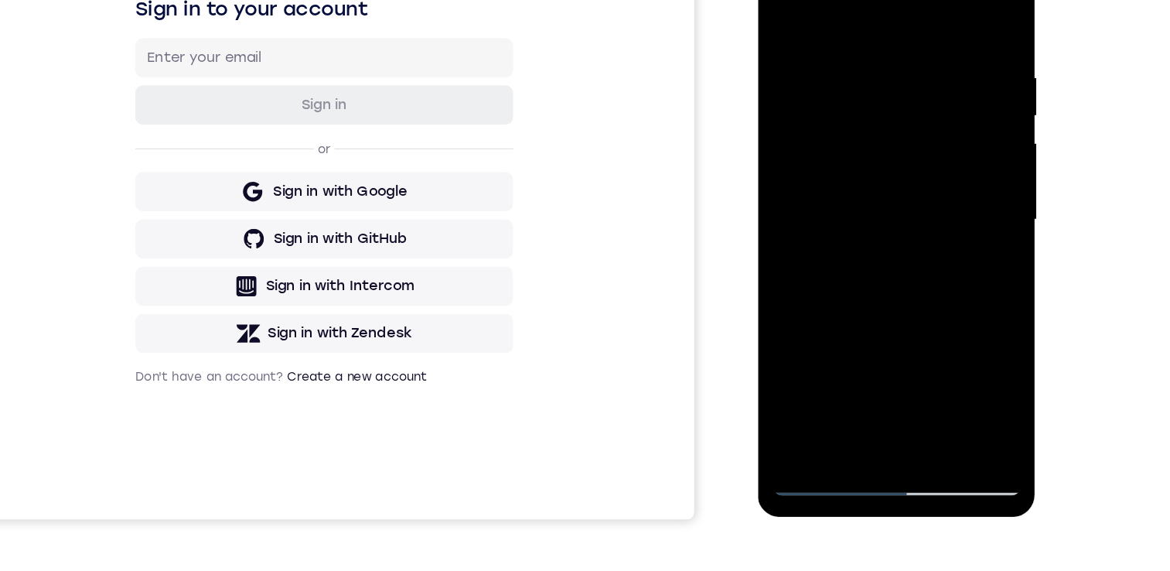
click at [884, 348] on div at bounding box center [867, 157] width 195 height 433
click at [806, 364] on div at bounding box center [867, 157] width 195 height 433
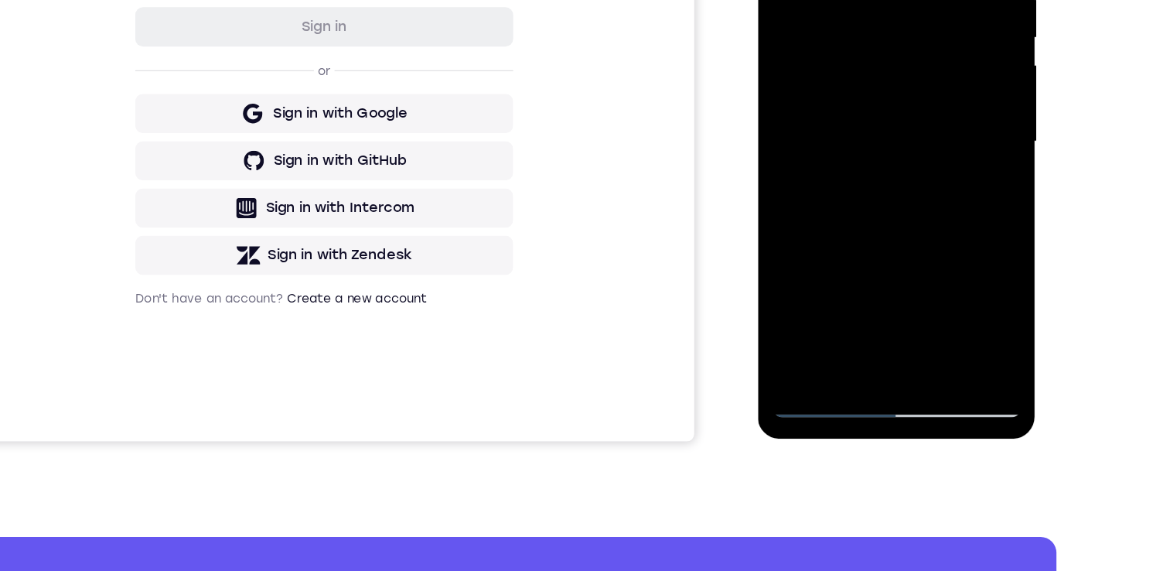
click at [784, 0] on div at bounding box center [867, 80] width 195 height 433
drag, startPoint x: 894, startPoint y: 172, endPoint x: 890, endPoint y: -36, distance: 208.0
click at [890, 0] on div at bounding box center [867, 80] width 195 height 433
drag, startPoint x: 883, startPoint y: 172, endPoint x: 885, endPoint y: -1, distance: 172.4
click at [885, 0] on div at bounding box center [867, 80] width 195 height 433
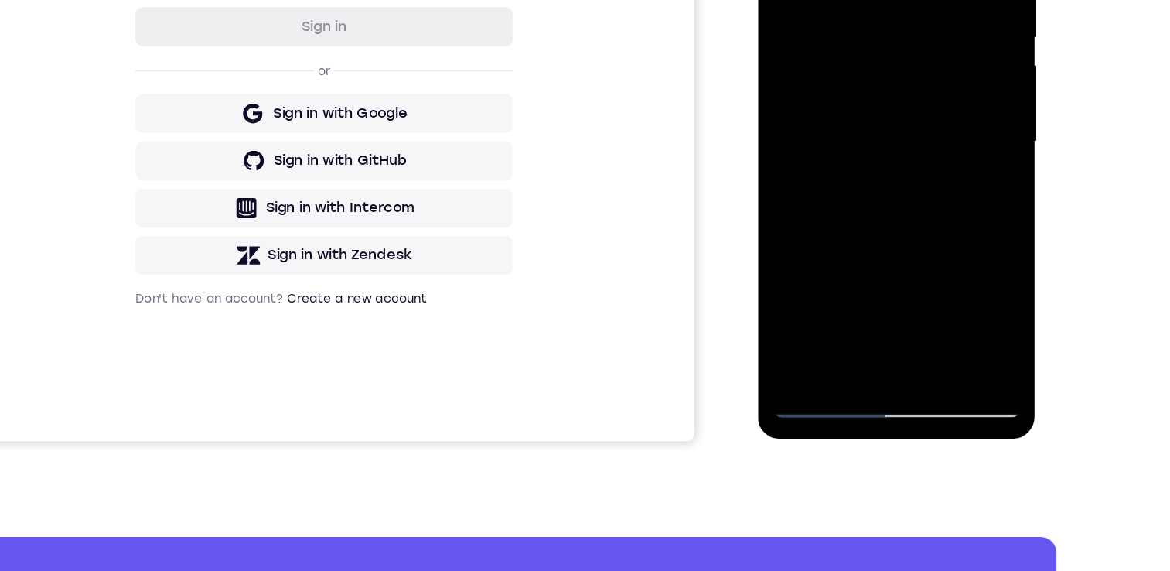
drag, startPoint x: 868, startPoint y: 172, endPoint x: 794, endPoint y: -38, distance: 222.3
click at [884, 263] on div at bounding box center [867, 80] width 195 height 433
click at [784, 0] on div at bounding box center [867, 80] width 195 height 433
click at [952, 0] on div at bounding box center [867, 80] width 195 height 433
click at [794, 0] on div at bounding box center [867, 80] width 195 height 433
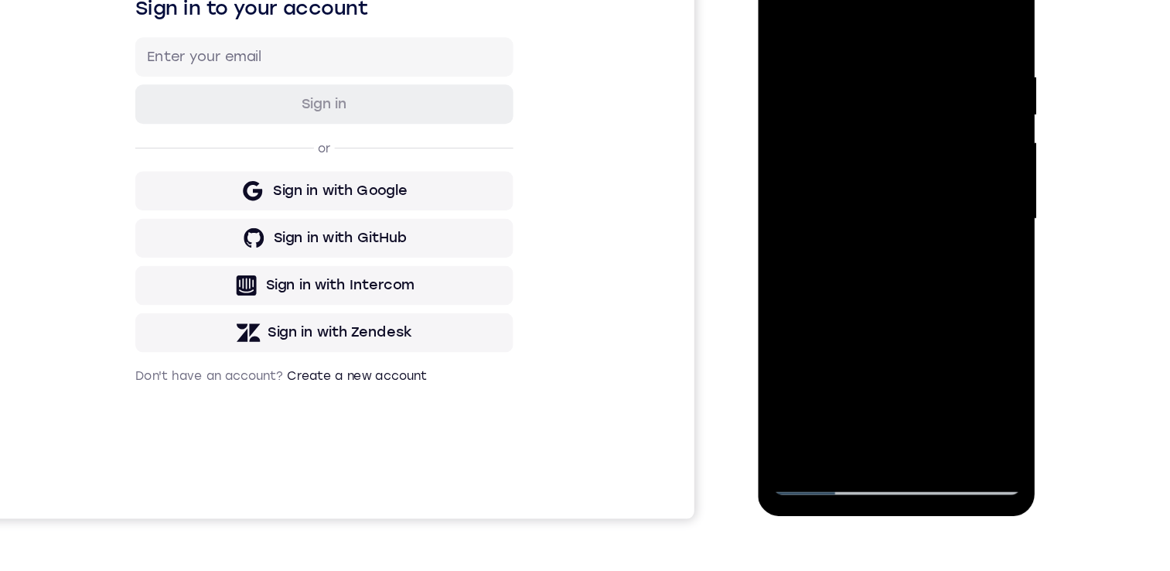
click at [797, 34] on div at bounding box center [867, 157] width 195 height 433
click at [801, 43] on div at bounding box center [867, 157] width 195 height 433
drag, startPoint x: 801, startPoint y: 43, endPoint x: 782, endPoint y: 130, distance: 89.3
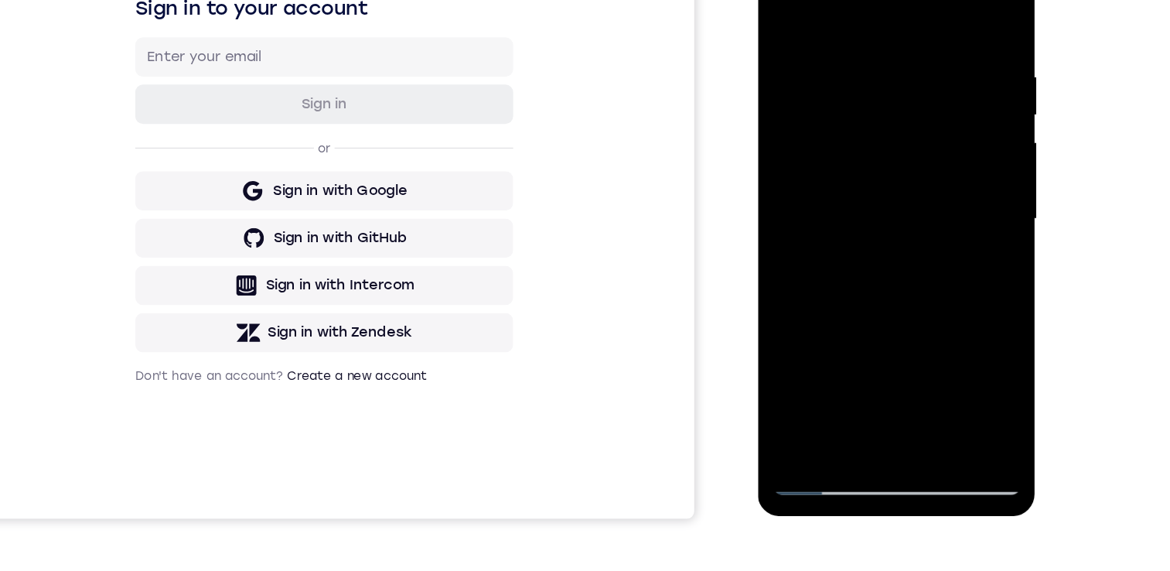
click at [782, 135] on div at bounding box center [867, 157] width 195 height 433
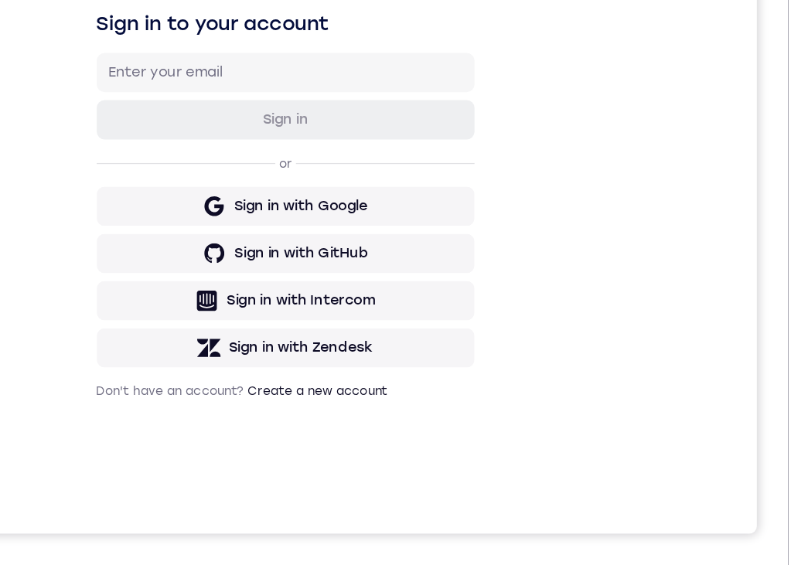
drag, startPoint x: 279, startPoint y: 925, endPoint x: 274, endPoint y: 932, distance: 8.4
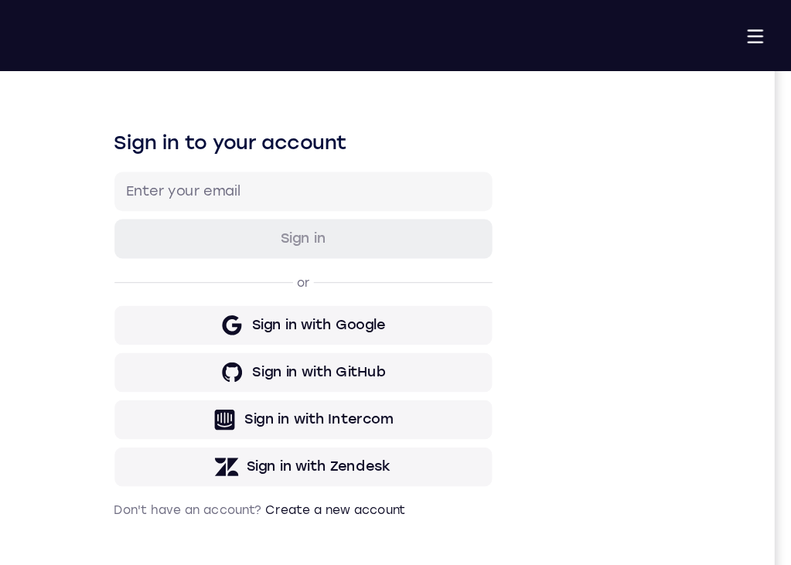
scroll to position [218, 0]
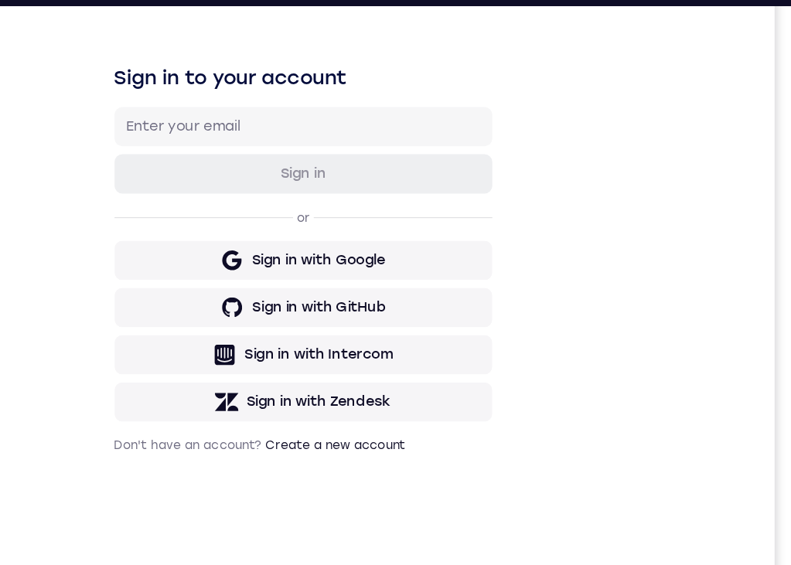
drag, startPoint x: 281, startPoint y: 1099, endPoint x: 290, endPoint y: 980, distance: 118.6
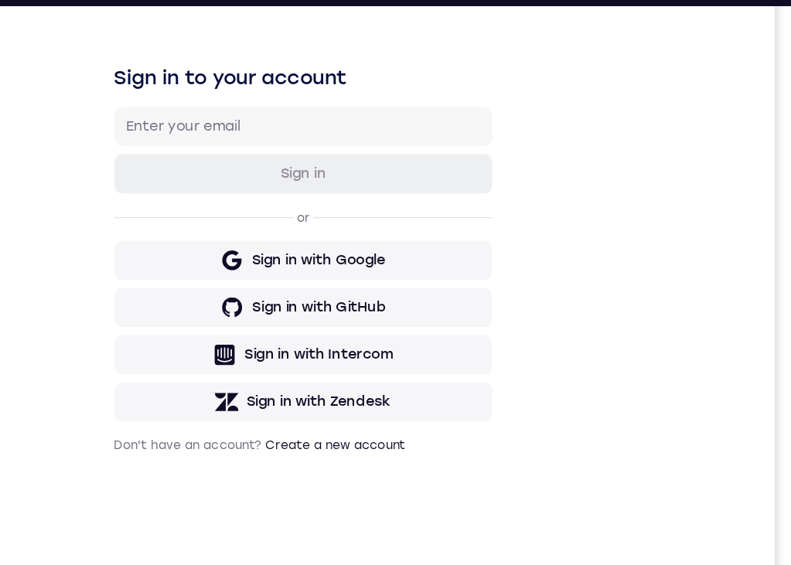
drag, startPoint x: 158, startPoint y: 193, endPoint x: 230, endPoint y: 90, distance: 125.0
click at [0, 175] on div "Sign in to your account Sign in or Sign in with Google Sign in with GitHub Sign…" at bounding box center [202, 188] width 741 height 518
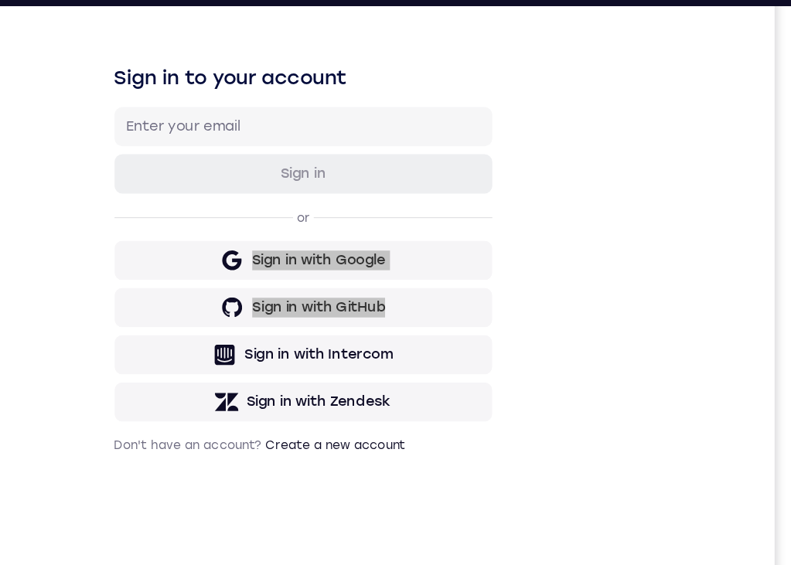
drag, startPoint x: 275, startPoint y: 1007, endPoint x: 295, endPoint y: 987, distance: 27.9
